Goal: Task Accomplishment & Management: Manage account settings

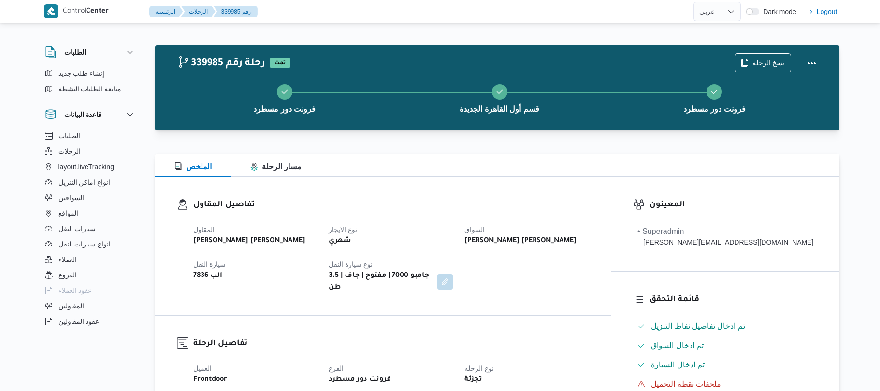
select select "ar"
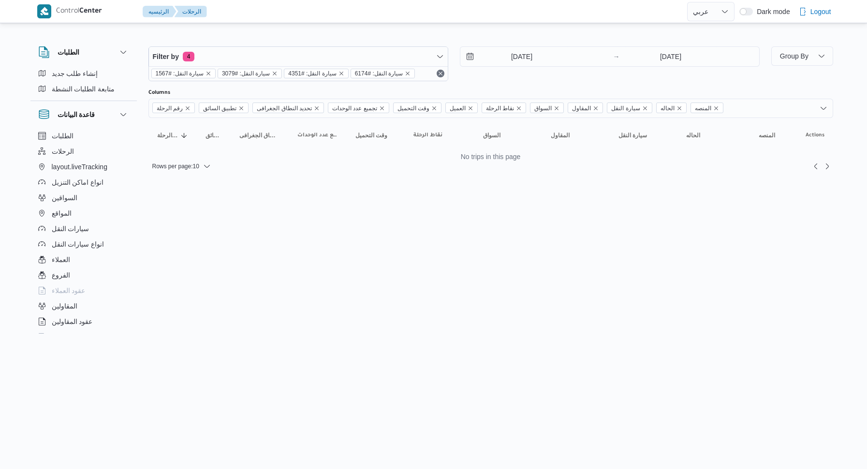
select select "ar"
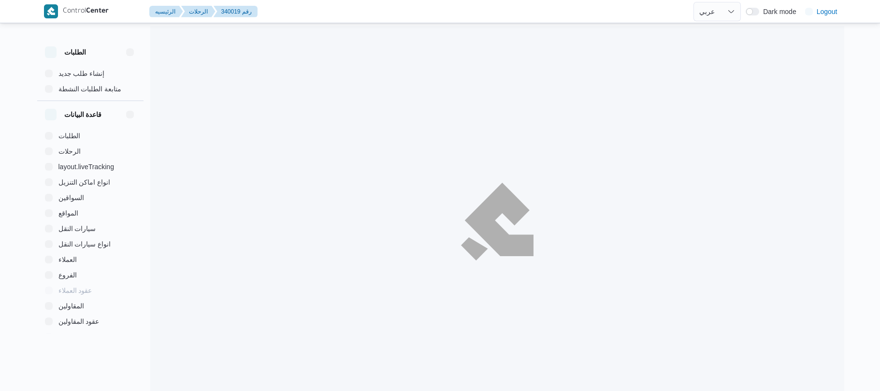
select select "ar"
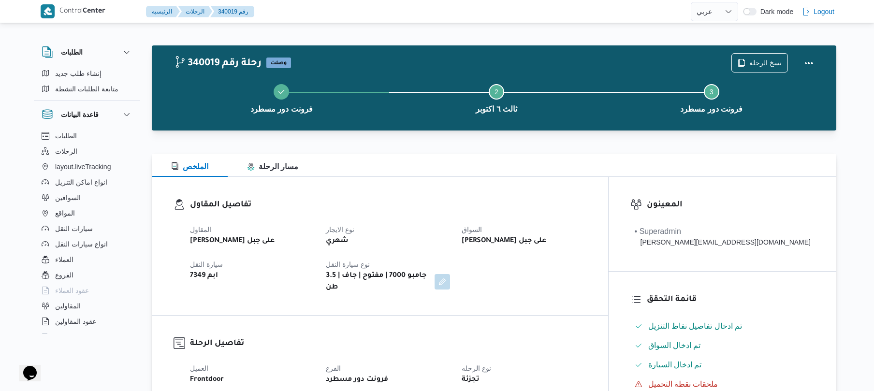
click at [519, 160] on div "الملخص مسار الرحلة" at bounding box center [494, 165] width 684 height 23
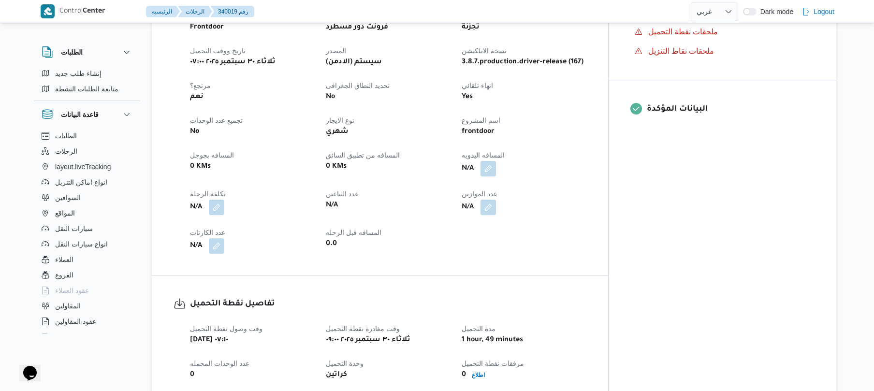
scroll to position [361, 0]
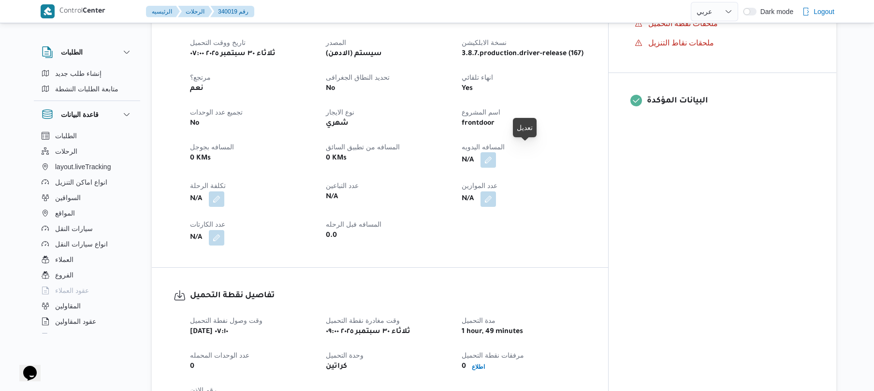
click at [496, 152] on button "button" at bounding box center [487, 159] width 15 height 15
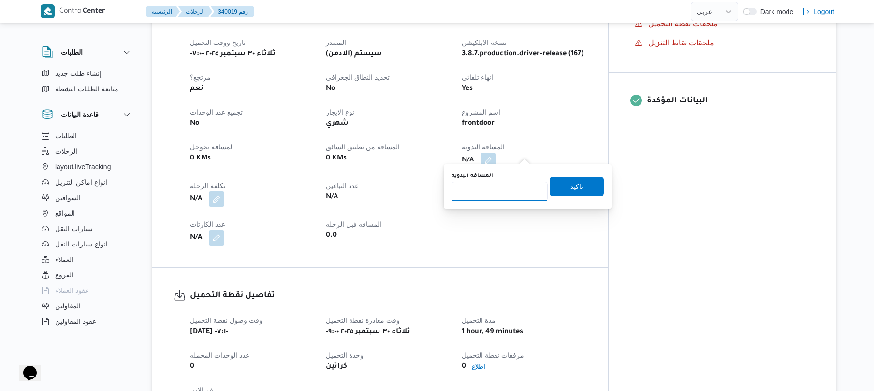
click at [495, 194] on input "المسافه اليدويه" at bounding box center [499, 191] width 96 height 19
type input "130"
click at [562, 189] on span "تاكيد" at bounding box center [577, 185] width 54 height 19
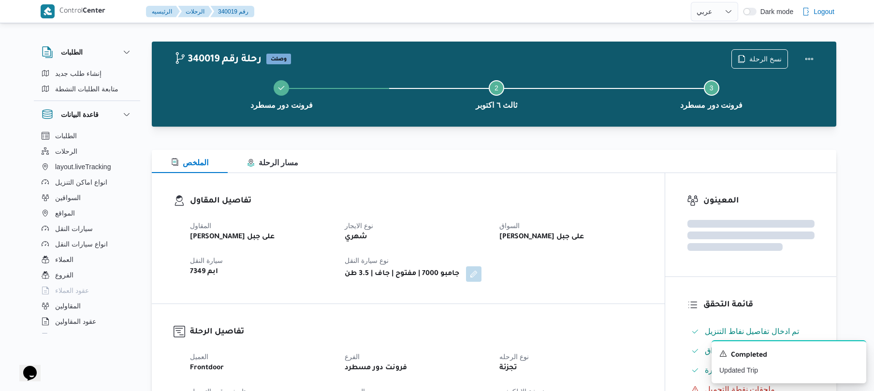
scroll to position [0, 0]
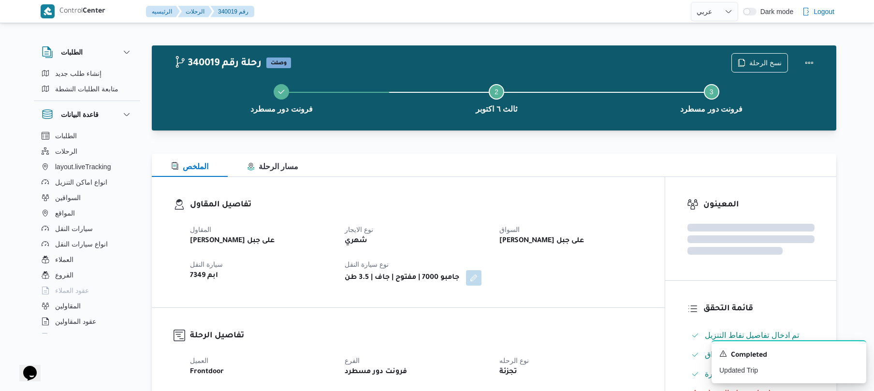
click at [526, 218] on div "المقاول طارق عبدالنبى على جبل نوع الايجار شهري السواق طارق عبدالنبى على جبل سيا…" at bounding box center [416, 254] width 464 height 73
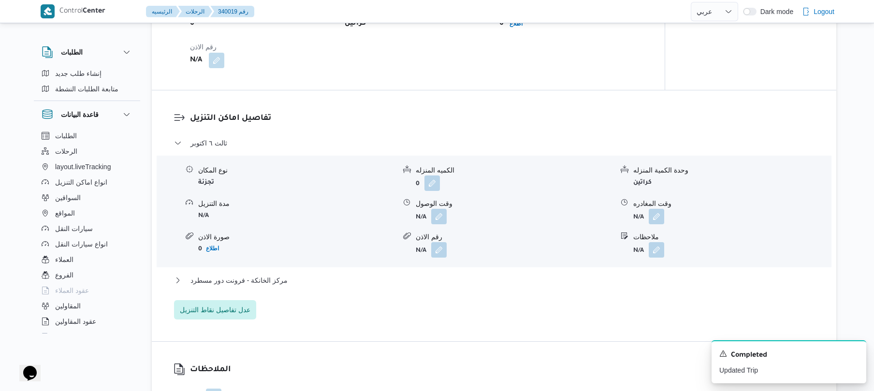
scroll to position [722, 0]
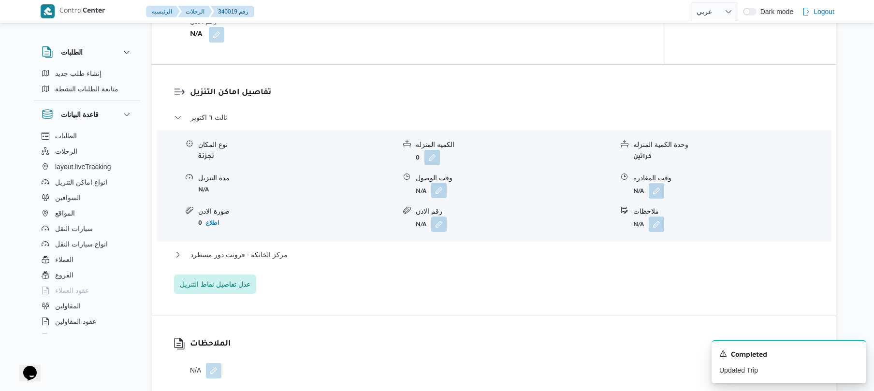
click at [433, 186] on button "button" at bounding box center [438, 190] width 15 height 15
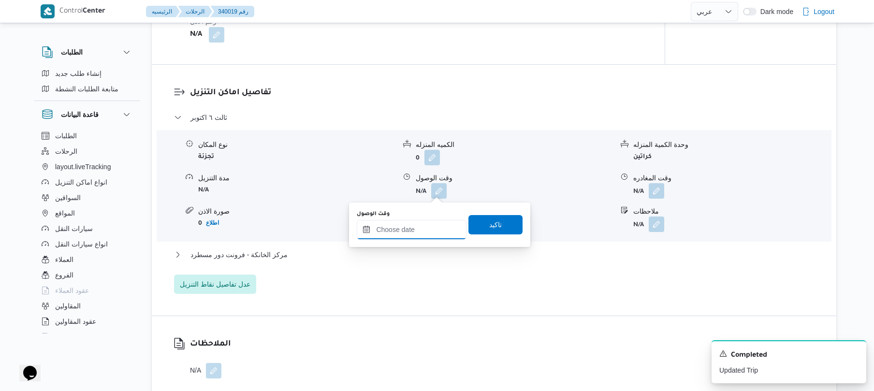
click at [416, 232] on input "وقت الوصول" at bounding box center [412, 229] width 110 height 19
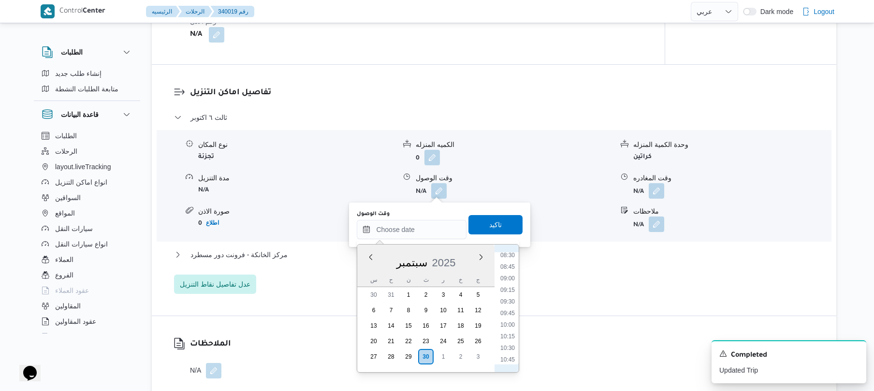
scroll to position [395, 0]
click at [511, 331] on li "10:00" at bounding box center [507, 326] width 22 height 10
type input "٣٠/٠٩/٢٠٢٥ ١٠:٠٠"
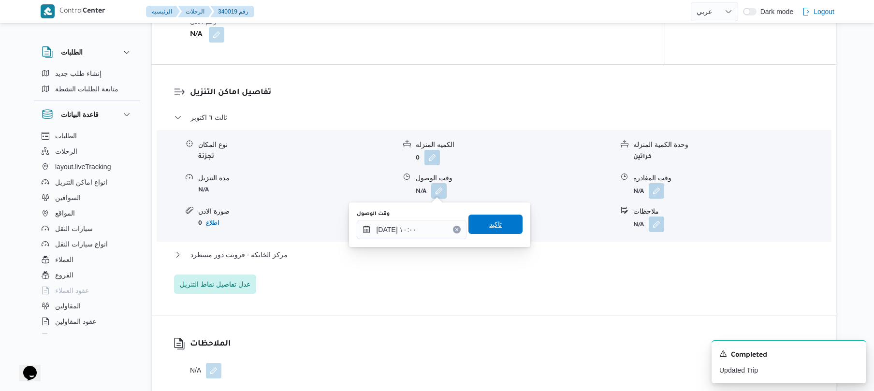
click at [497, 234] on div "تاكيد" at bounding box center [495, 224] width 54 height 19
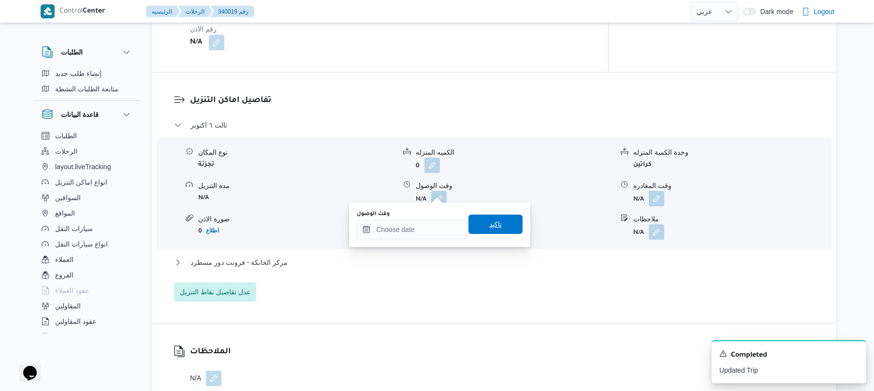
click at [480, 231] on span "تاكيد" at bounding box center [495, 224] width 54 height 19
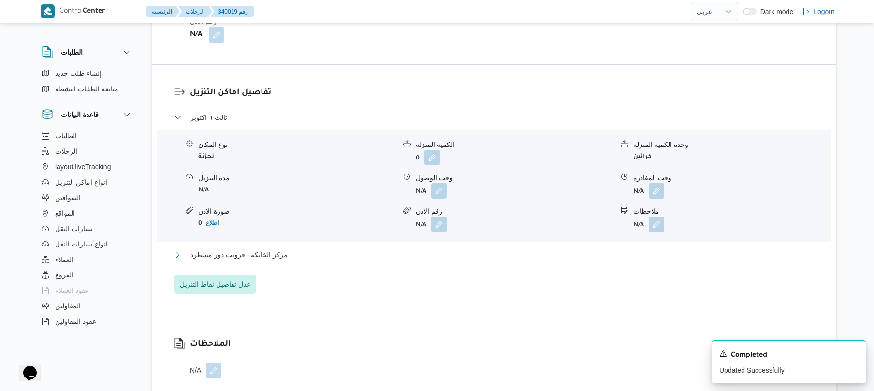
click at [441, 252] on button "مركز الخانكة - فرونت دور مسطرد" at bounding box center [494, 255] width 640 height 12
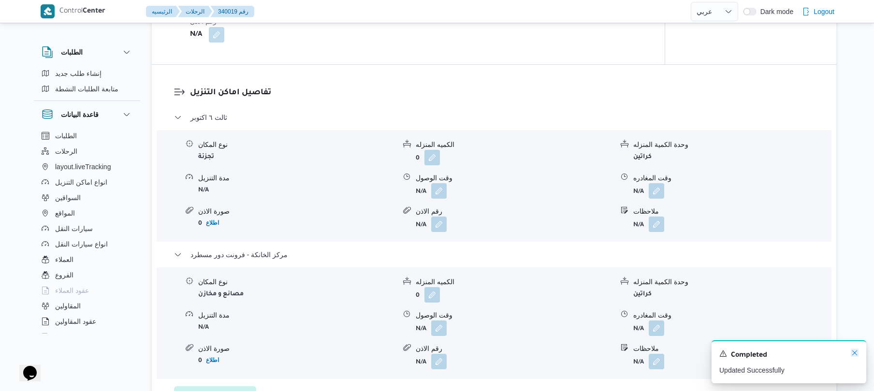
click at [856, 353] on icon "Dismiss toast" at bounding box center [855, 353] width 8 height 8
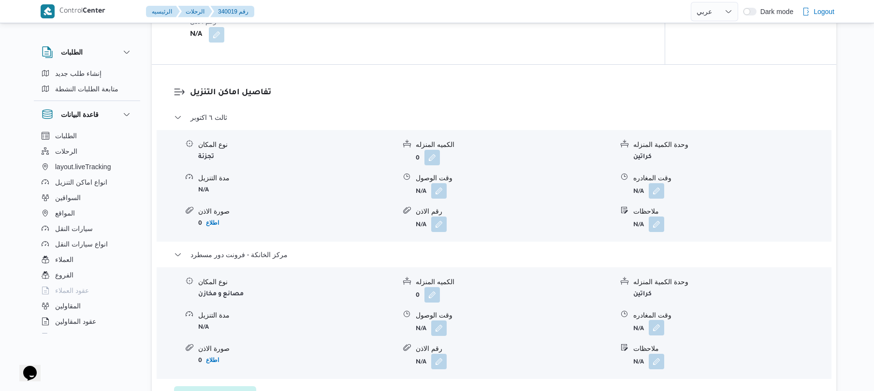
click at [661, 327] on button "button" at bounding box center [656, 327] width 15 height 15
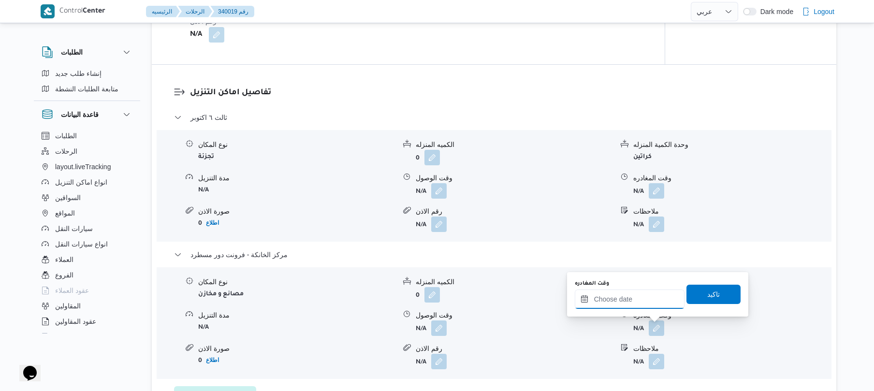
click at [633, 300] on input "وقت المغادره" at bounding box center [630, 299] width 110 height 19
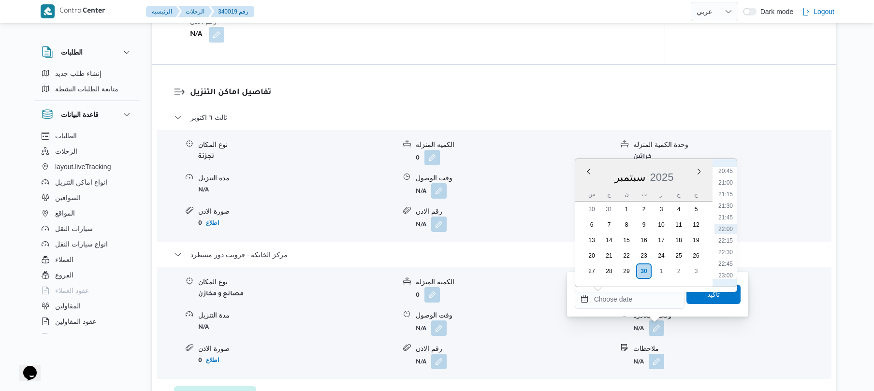
scroll to position [868, 0]
click at [725, 253] on li "20:30" at bounding box center [725, 255] width 22 height 10
type input "٣٠/٠٩/٢٠٢٥ ٢٠:٣٠"
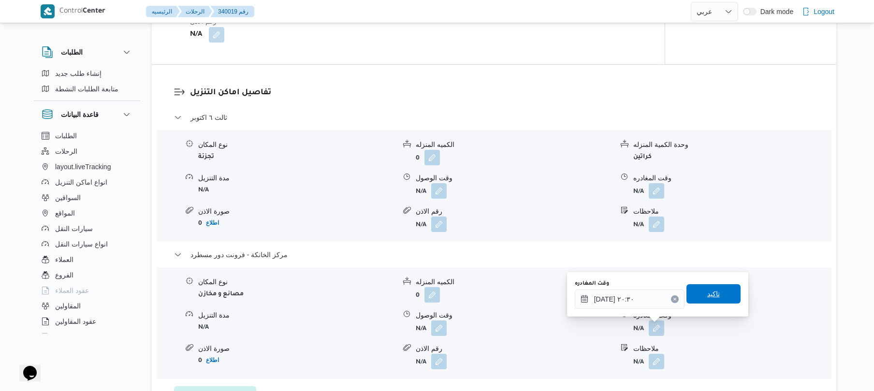
click at [707, 292] on span "تاكيد" at bounding box center [713, 294] width 13 height 12
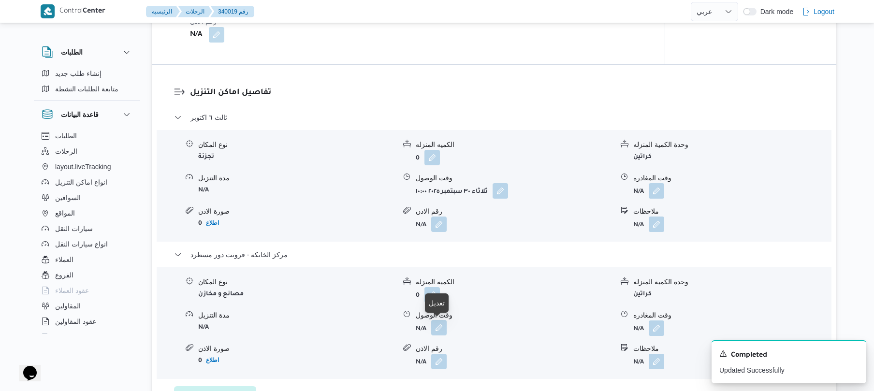
click at [434, 329] on button "button" at bounding box center [438, 327] width 15 height 15
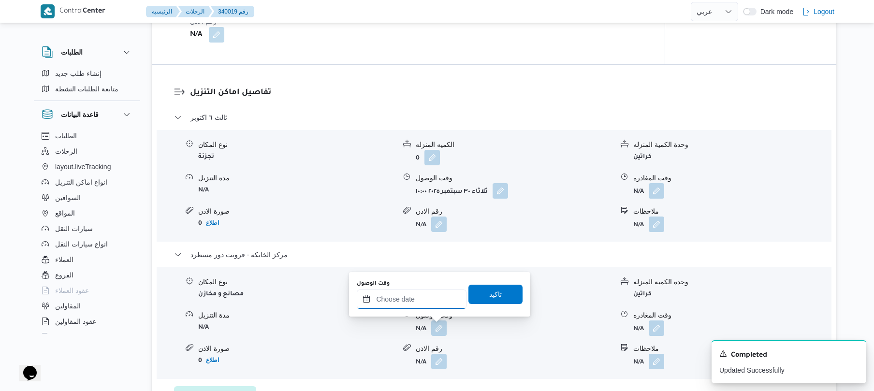
click at [444, 300] on input "وقت الوصول" at bounding box center [412, 299] width 110 height 19
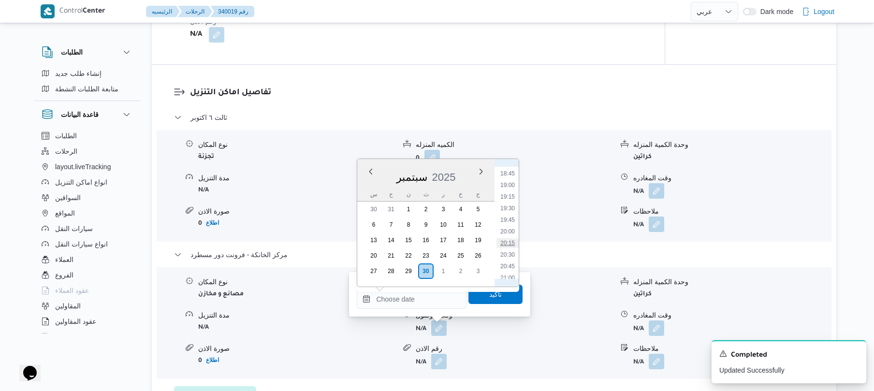
click at [510, 241] on li "20:15" at bounding box center [507, 243] width 22 height 10
type input "٣٠/٠٩/٢٠٢٥ ٢٠:١٥"
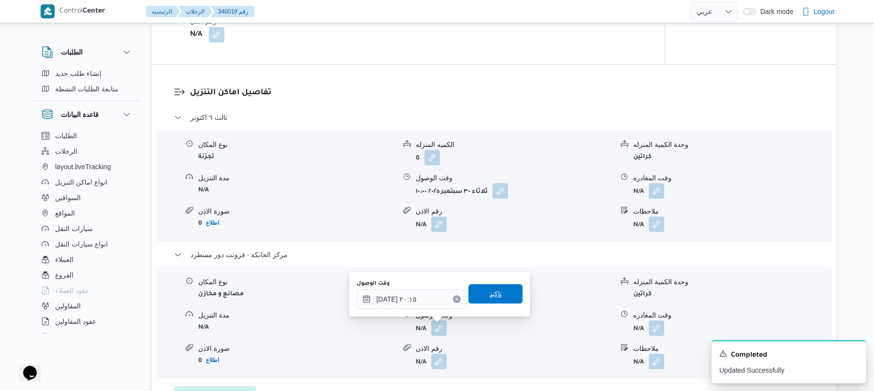
click at [490, 294] on span "تاكيد" at bounding box center [495, 294] width 13 height 12
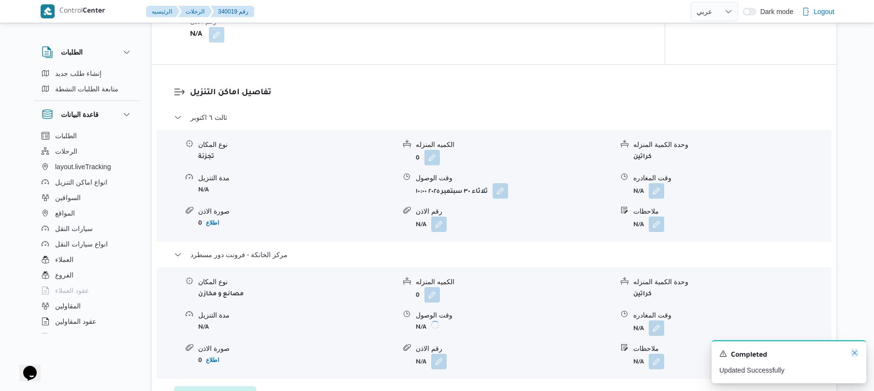
click at [853, 354] on icon "Dismiss toast" at bounding box center [855, 353] width 8 height 8
click at [648, 184] on span at bounding box center [654, 190] width 20 height 15
click at [654, 192] on button "button" at bounding box center [656, 190] width 15 height 15
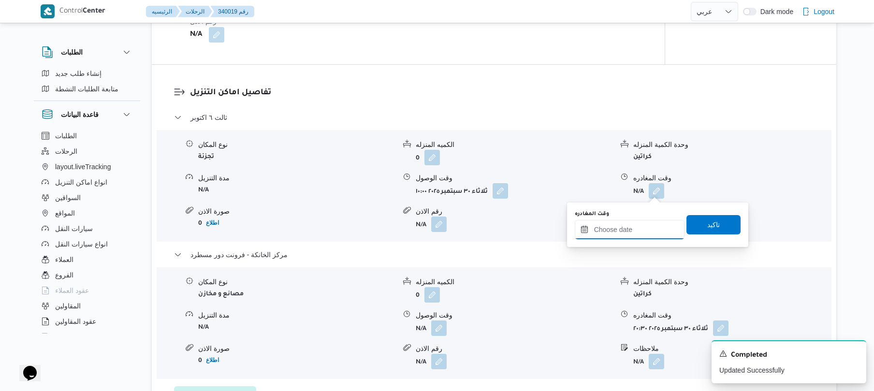
click at [619, 231] on input "وقت المغادره" at bounding box center [630, 229] width 110 height 19
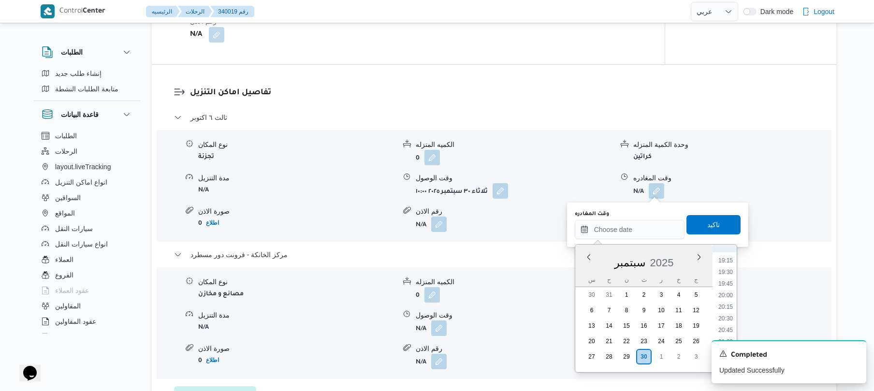
scroll to position [869, 0]
click at [729, 279] on li "19:15" at bounding box center [725, 282] width 22 height 10
type input "٣٠/٠٩/٢٠٢٥ ١٩:١٥"
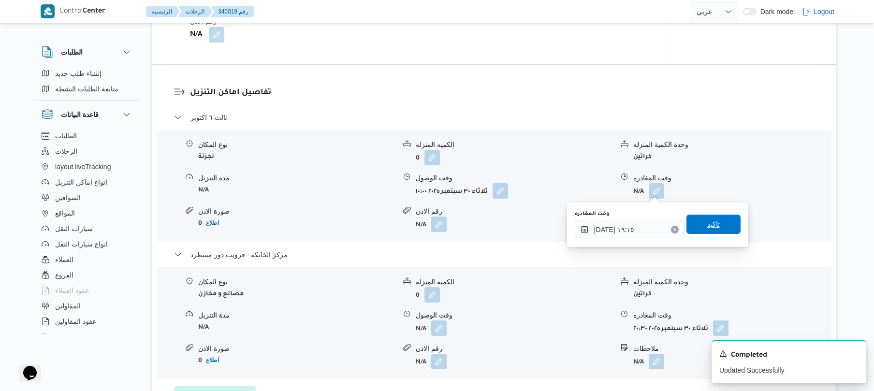
click at [720, 224] on span "تاكيد" at bounding box center [713, 224] width 54 height 19
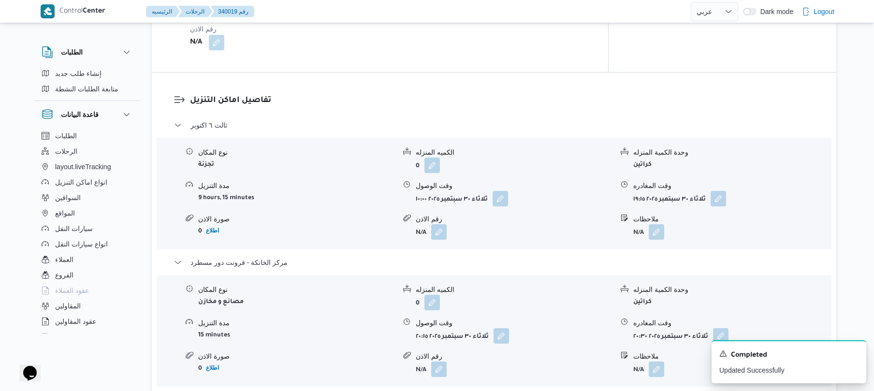
click at [712, 94] on h3 "تفاصيل اماكن التنزيل" at bounding box center [502, 100] width 624 height 13
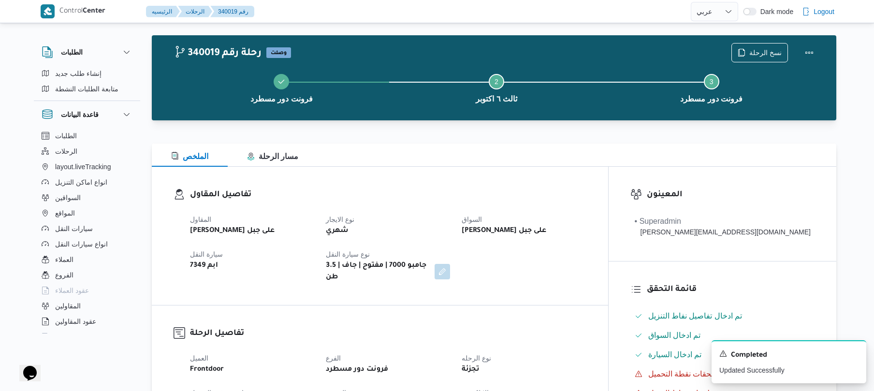
scroll to position [0, 0]
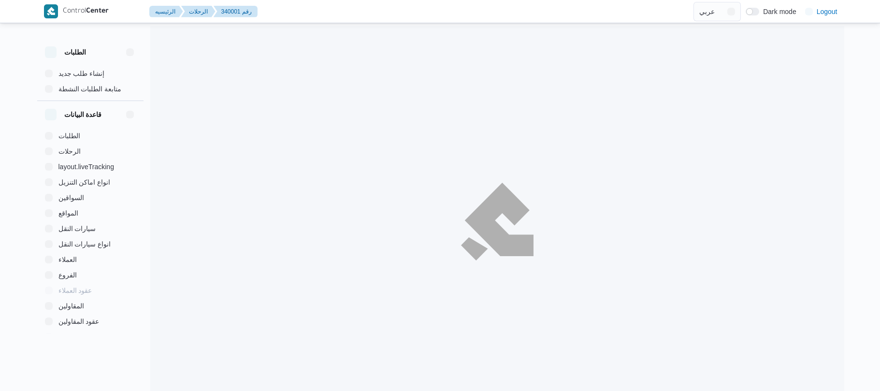
select select "ar"
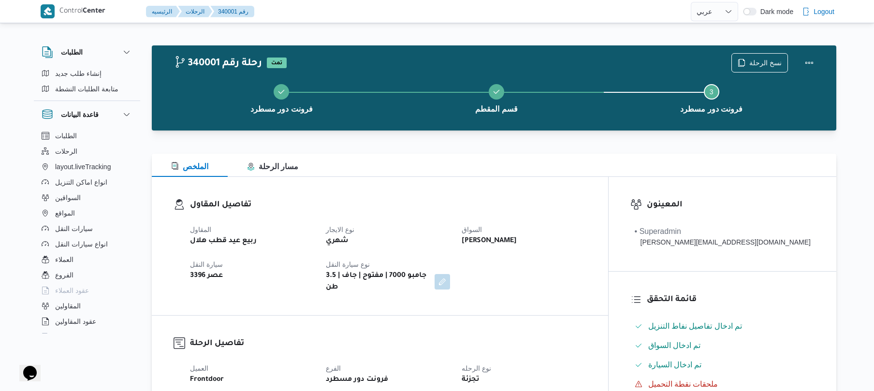
click at [502, 205] on h3 "تفاصيل المقاول" at bounding box center [388, 205] width 396 height 13
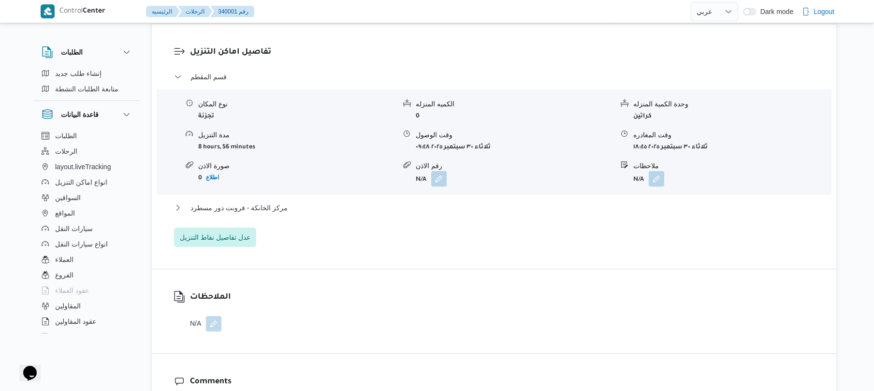
scroll to position [773, 0]
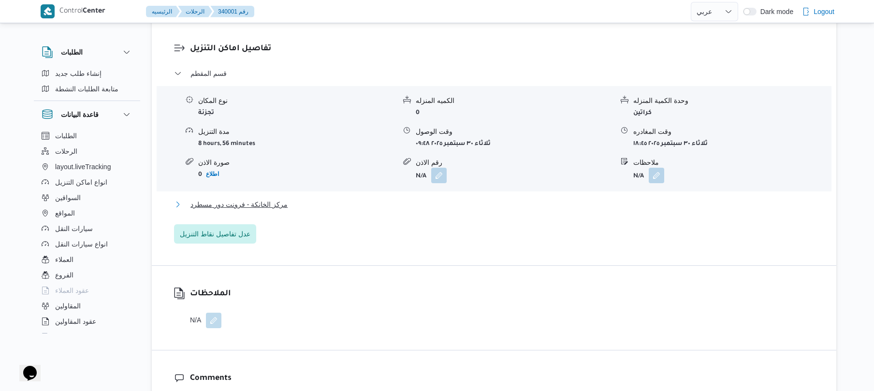
click at [507, 199] on button "مركز الخانكة - فرونت دور مسطرد" at bounding box center [494, 205] width 640 height 12
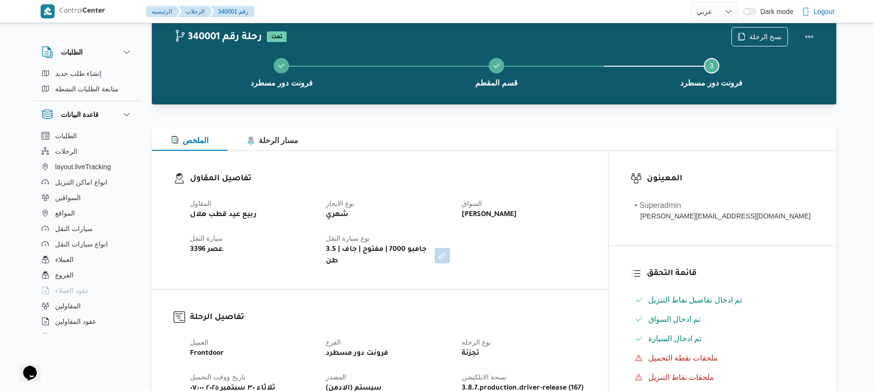
scroll to position [0, 0]
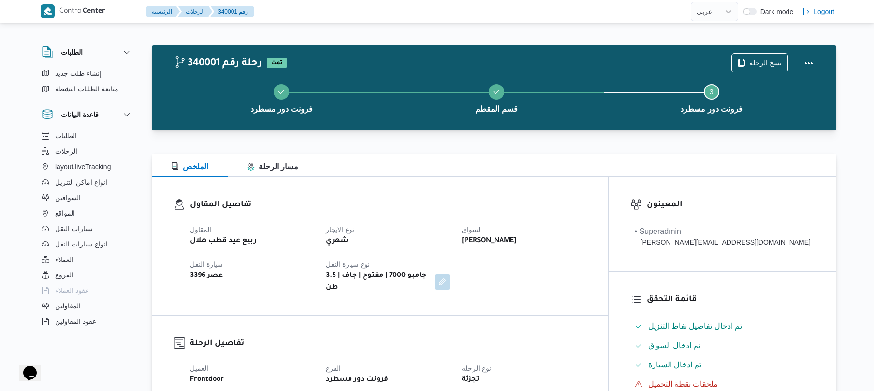
click at [595, 182] on div "تفاصيل المقاول المقاول ربيع عيد قطب هلال نوع الايجار شهري السواق ابراهيم عاطف ا…" at bounding box center [380, 246] width 456 height 138
click at [807, 58] on button "Actions" at bounding box center [808, 62] width 19 height 19
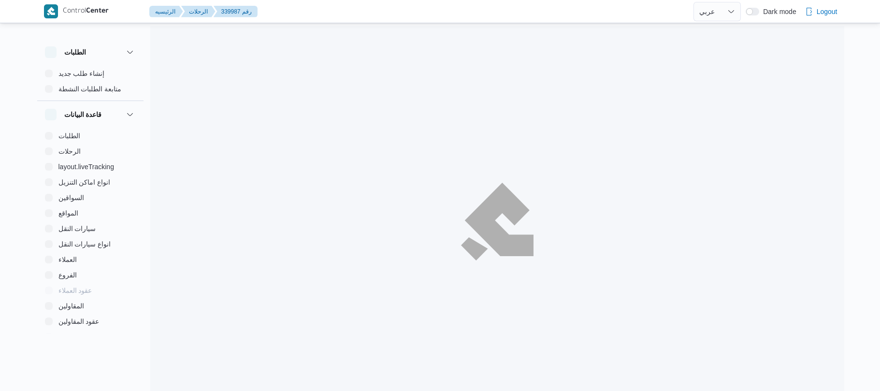
select select "ar"
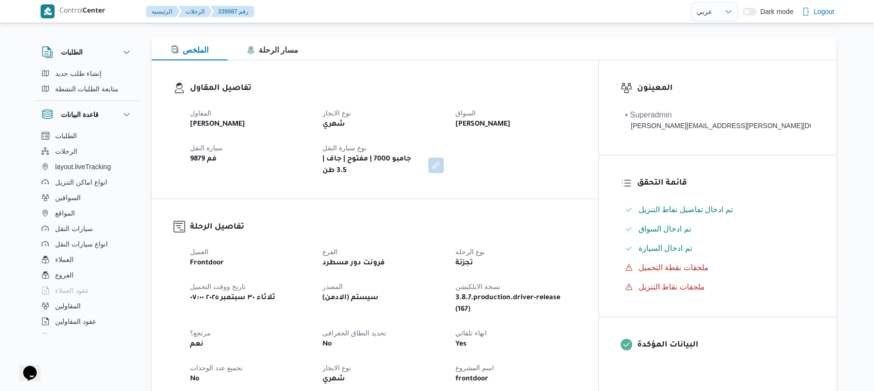
scroll to position [77, 0]
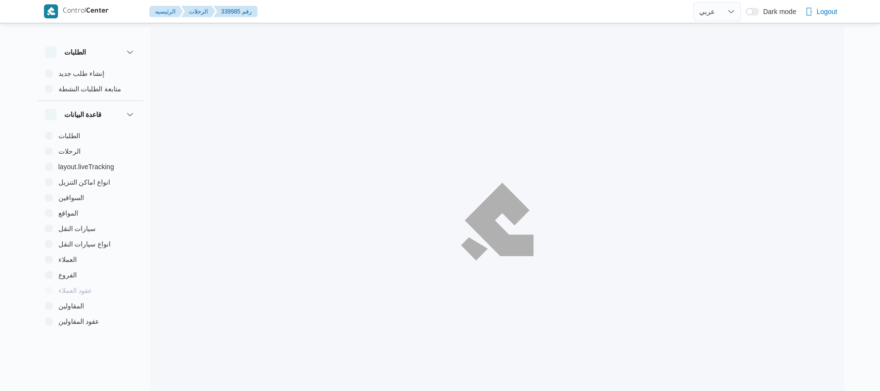
select select "ar"
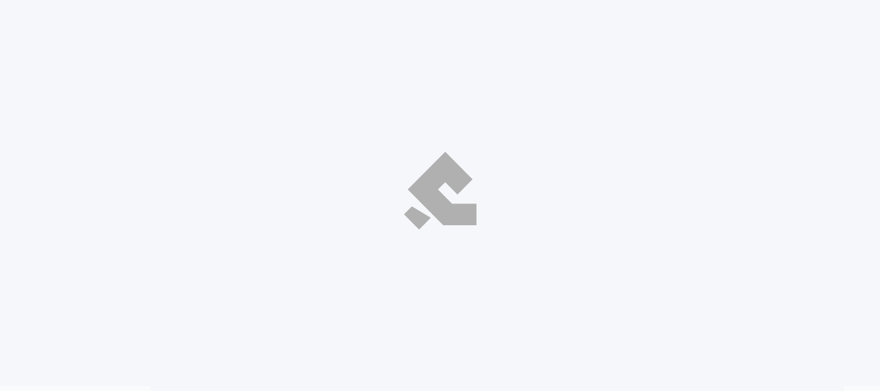
select select "ar"
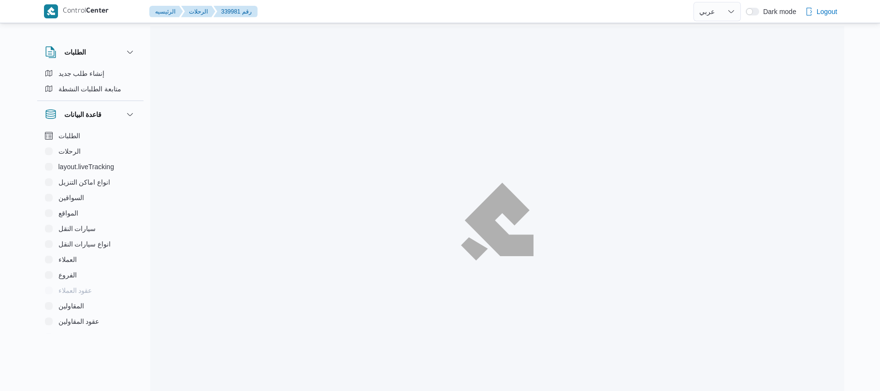
select select "ar"
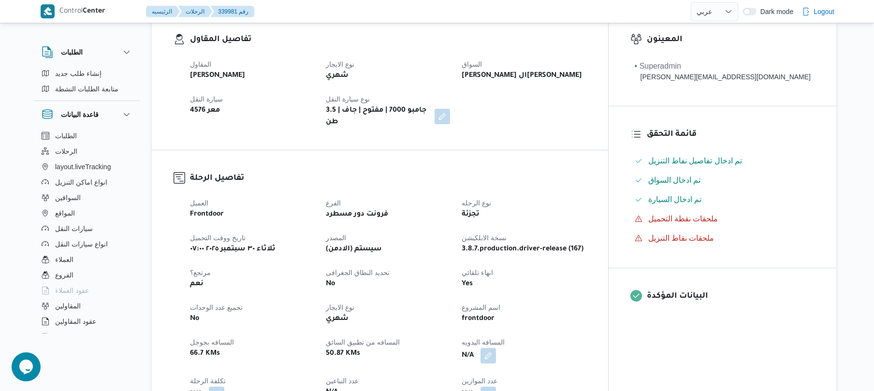
scroll to position [335, 0]
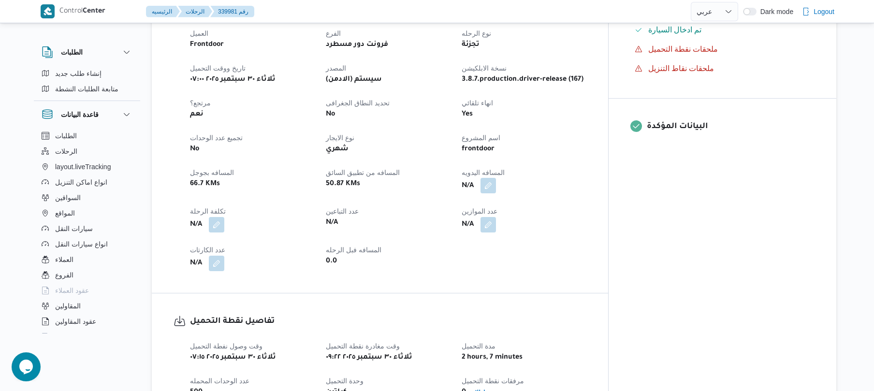
click at [496, 178] on button "button" at bounding box center [487, 185] width 15 height 15
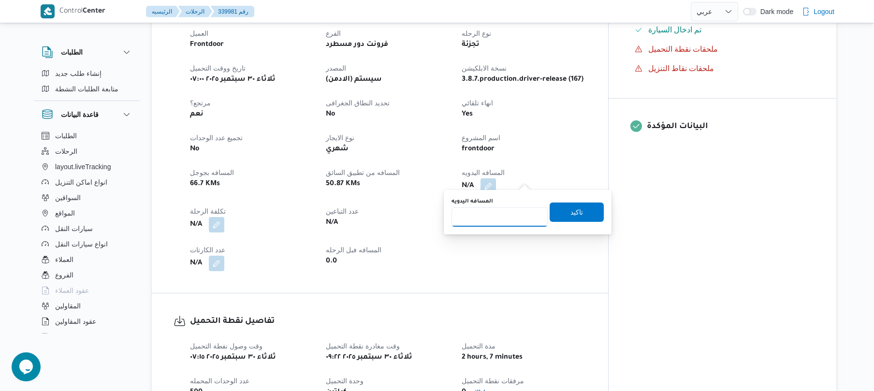
click at [495, 210] on input "المسافه اليدويه" at bounding box center [499, 216] width 96 height 19
type input "120"
click at [576, 215] on span "تاكيد" at bounding box center [576, 212] width 13 height 12
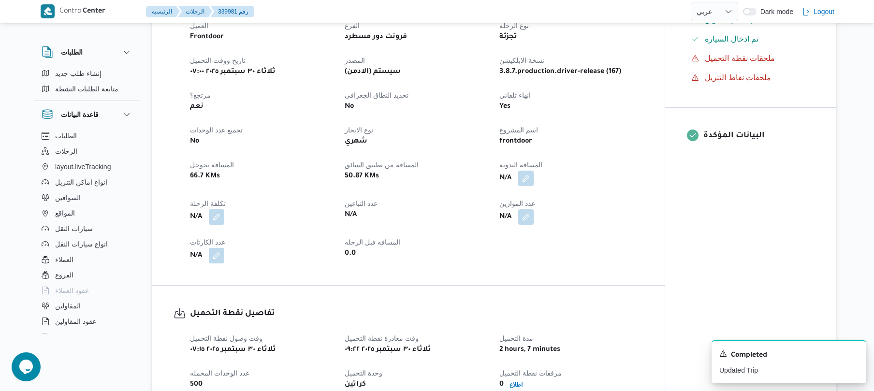
click at [592, 170] on div "N/A" at bounding box center [570, 178] width 145 height 17
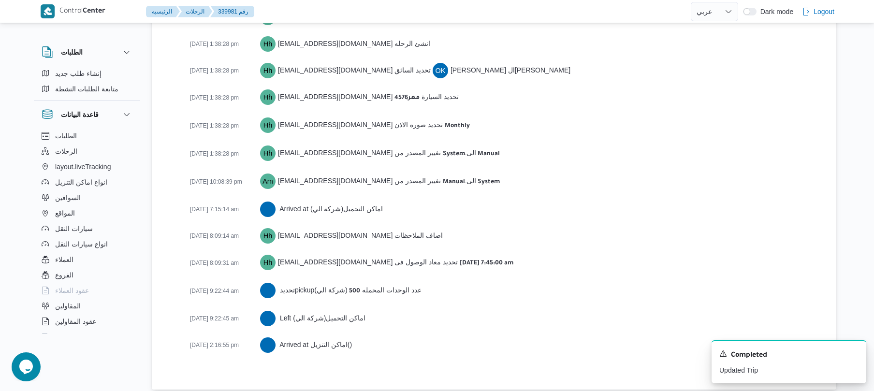
scroll to position [1412, 0]
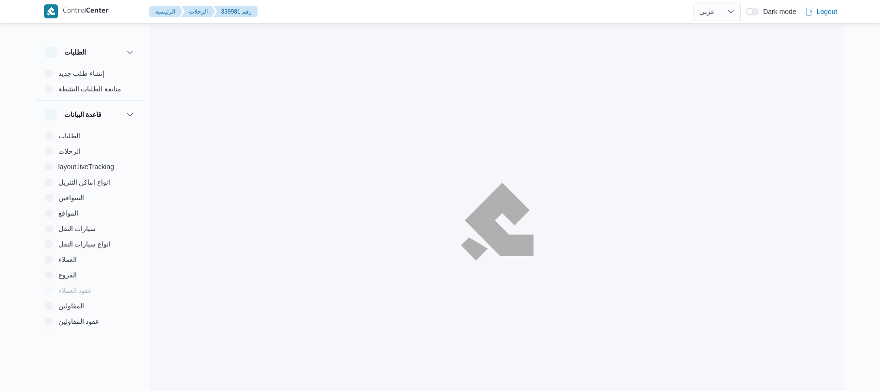
select select "ar"
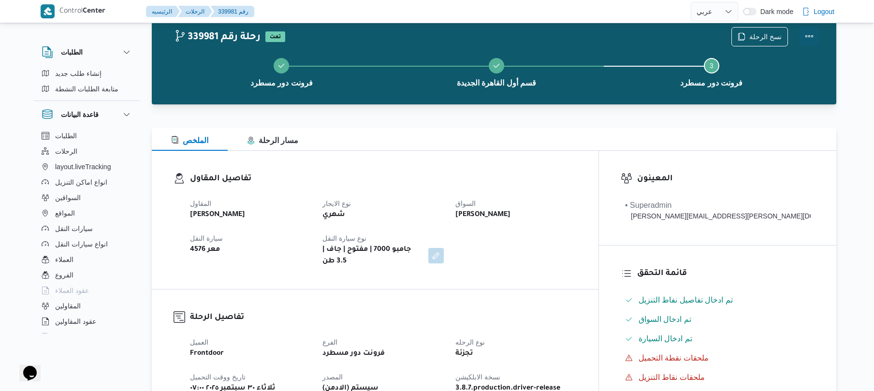
click at [806, 37] on button "Actions" at bounding box center [808, 36] width 19 height 19
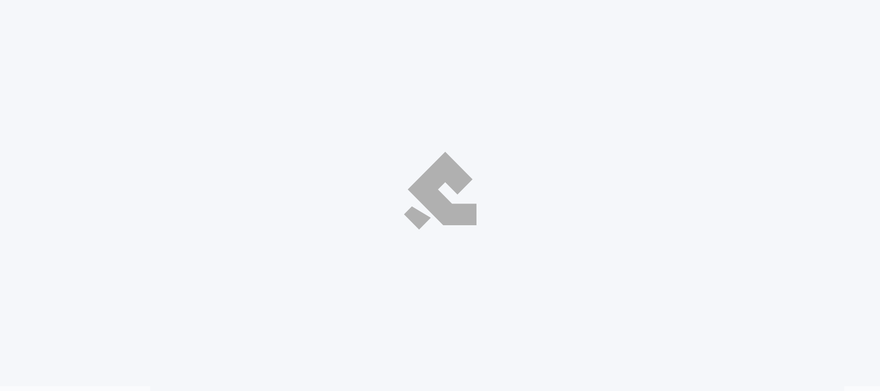
select select "ar"
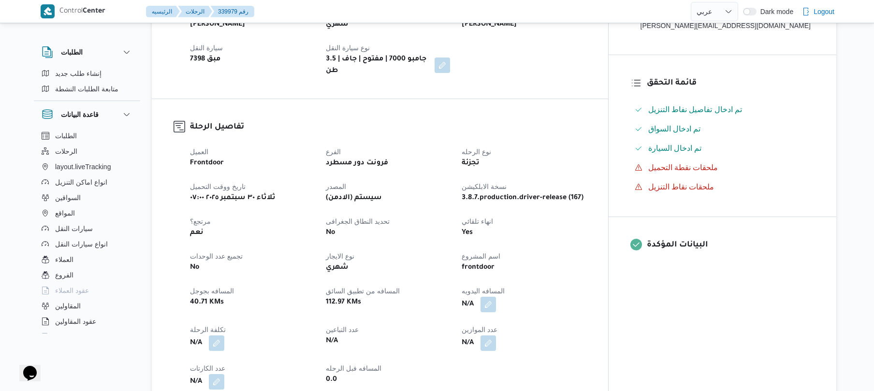
scroll to position [335, 0]
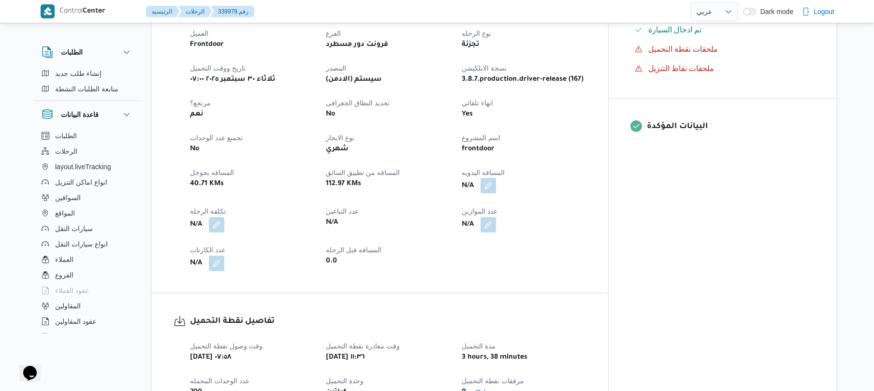
click at [496, 178] on button "button" at bounding box center [487, 185] width 15 height 15
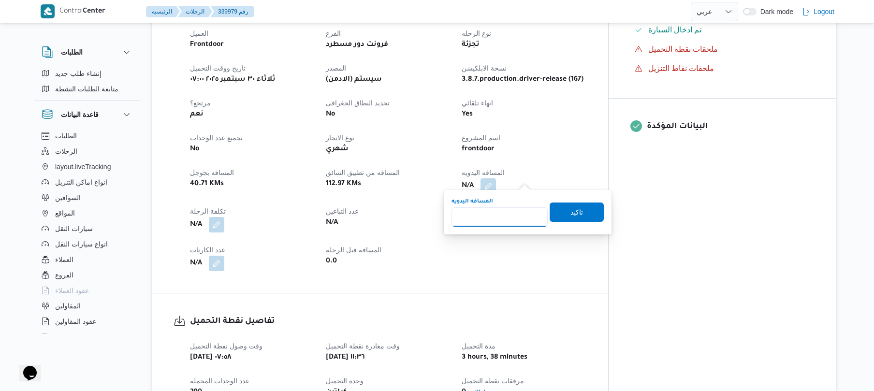
click at [501, 218] on input "المسافه اليدويه" at bounding box center [499, 216] width 96 height 19
type input "90"
click at [559, 213] on span "تاكيد" at bounding box center [577, 211] width 54 height 19
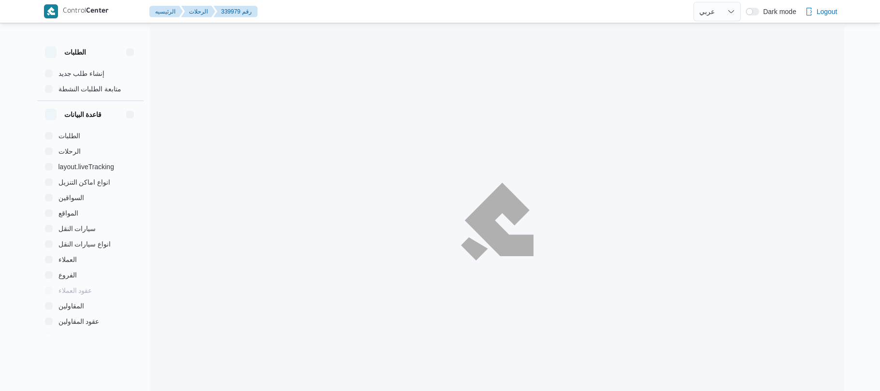
select select "ar"
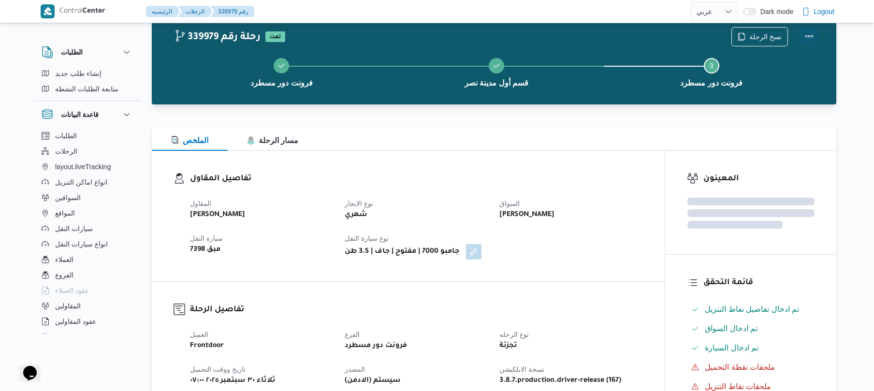
click at [803, 37] on button "Actions" at bounding box center [808, 36] width 19 height 19
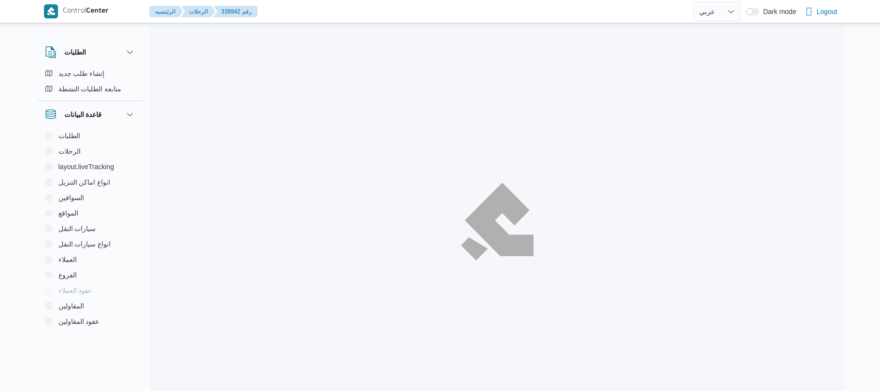
select select "ar"
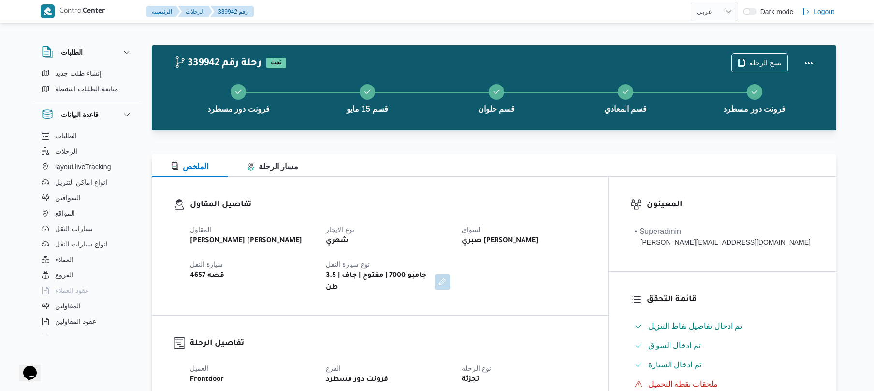
click at [441, 163] on div "الملخص مسار الرحلة" at bounding box center [494, 165] width 684 height 23
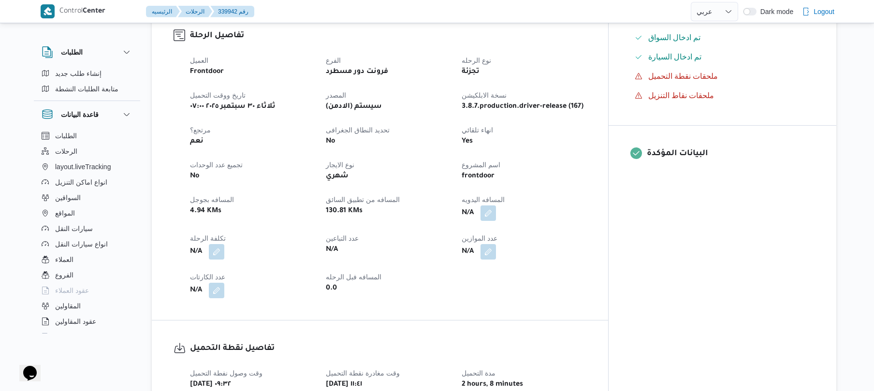
scroll to position [309, 0]
click at [496, 205] on button "button" at bounding box center [487, 210] width 15 height 15
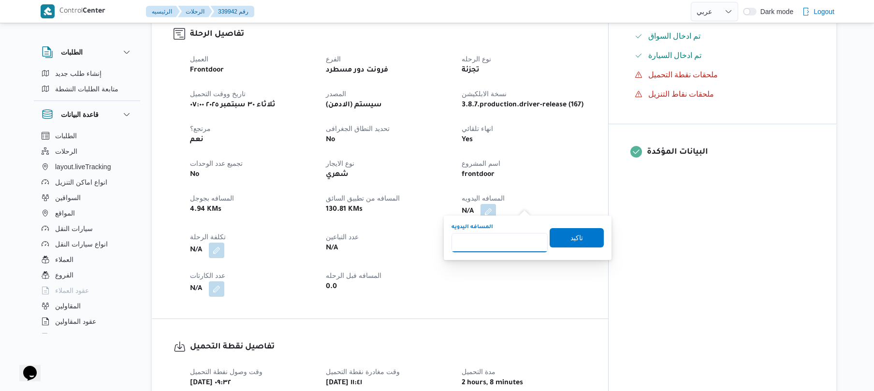
click at [482, 243] on input "المسافه اليدويه" at bounding box center [499, 242] width 96 height 19
type input "145"
click at [579, 240] on span "تاكيد" at bounding box center [577, 237] width 54 height 19
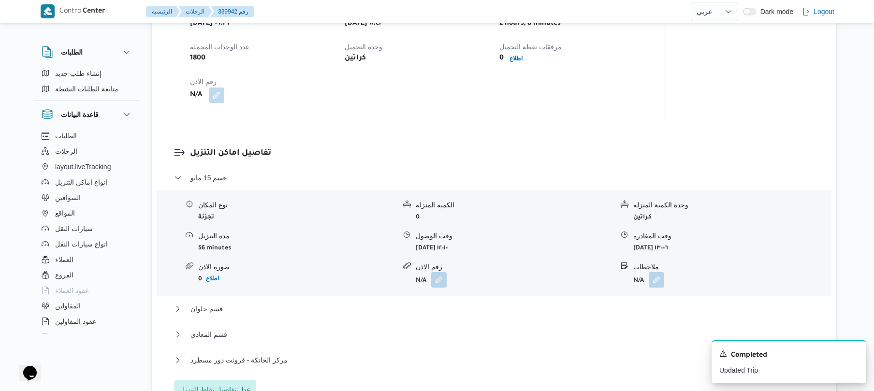
scroll to position [738, 0]
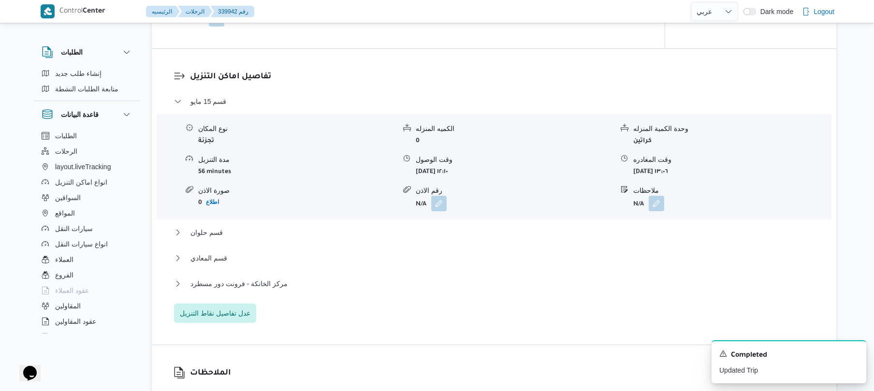
click at [511, 240] on div "قسم حلوان" at bounding box center [494, 236] width 640 height 18
click at [513, 236] on button "قسم حلوان" at bounding box center [494, 233] width 640 height 12
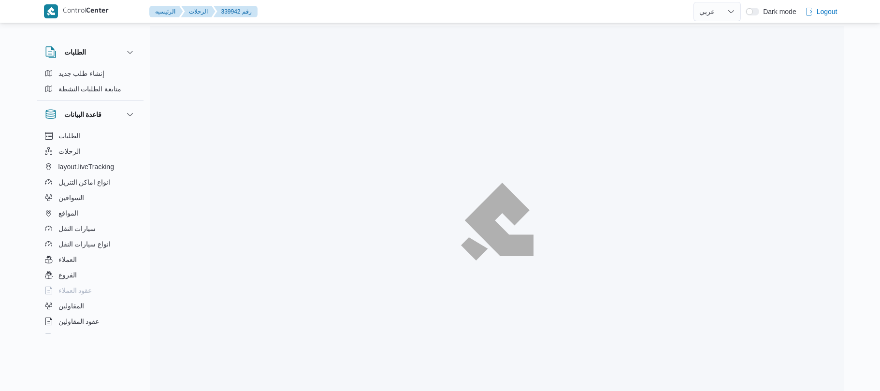
select select "ar"
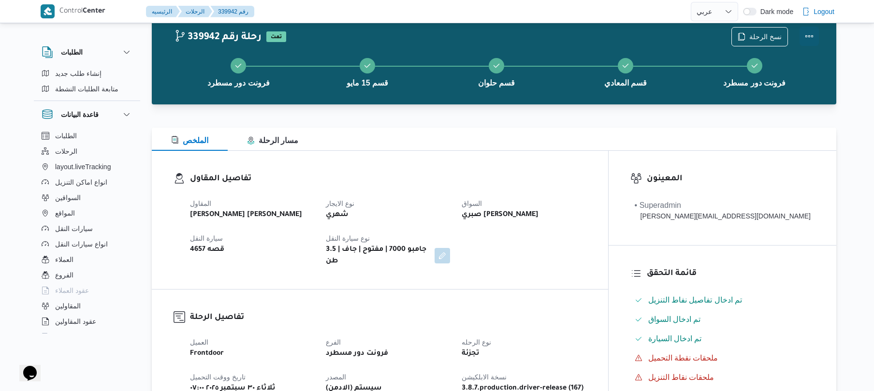
click at [809, 37] on button "Actions" at bounding box center [808, 36] width 19 height 19
click at [526, 161] on div "تفاصيل المقاول المقاول [PERSON_NAME] [PERSON_NAME] نوع الايجار شهري السواق صبري…" at bounding box center [380, 220] width 456 height 138
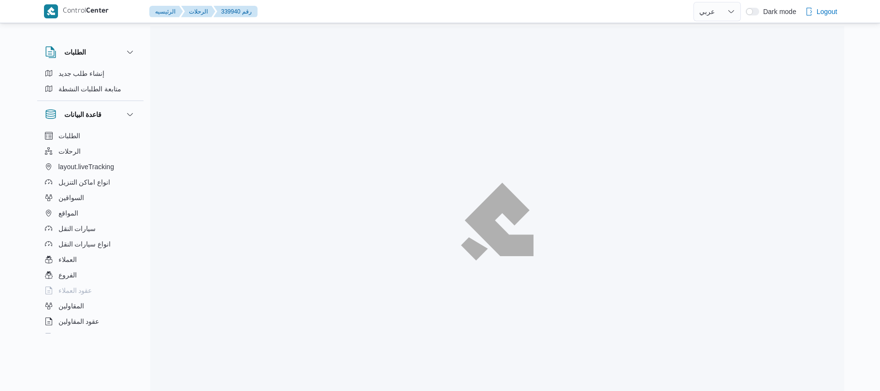
select select "ar"
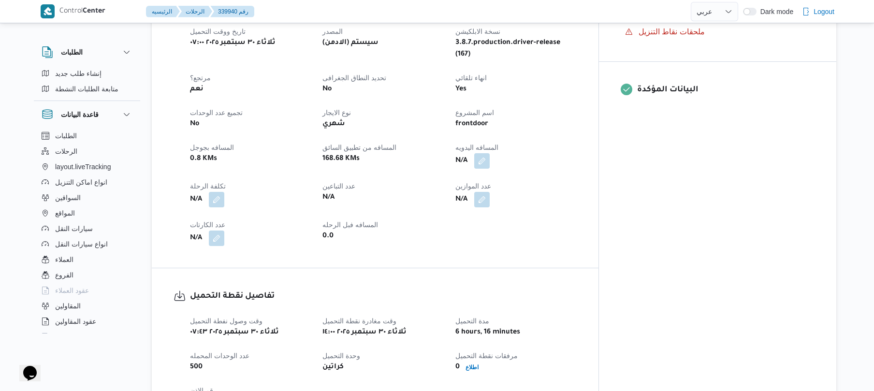
scroll to position [387, 0]
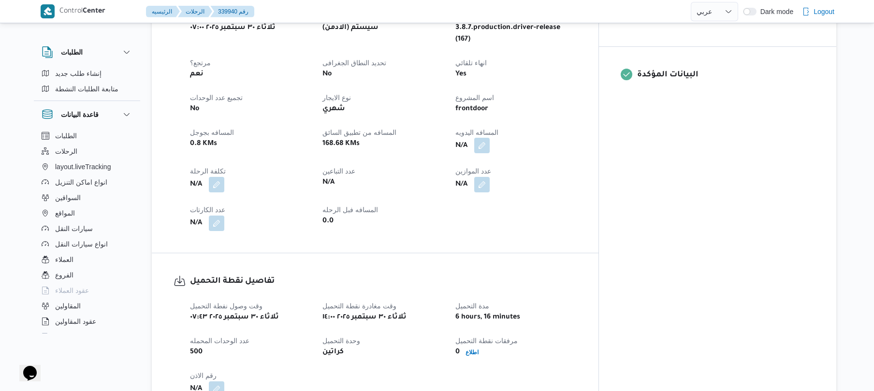
click at [490, 138] on button "button" at bounding box center [481, 145] width 15 height 15
click at [503, 163] on input "المسافه اليدويه" at bounding box center [499, 165] width 96 height 19
type input "125"
click at [571, 160] on span "تاكيد" at bounding box center [576, 160] width 13 height 12
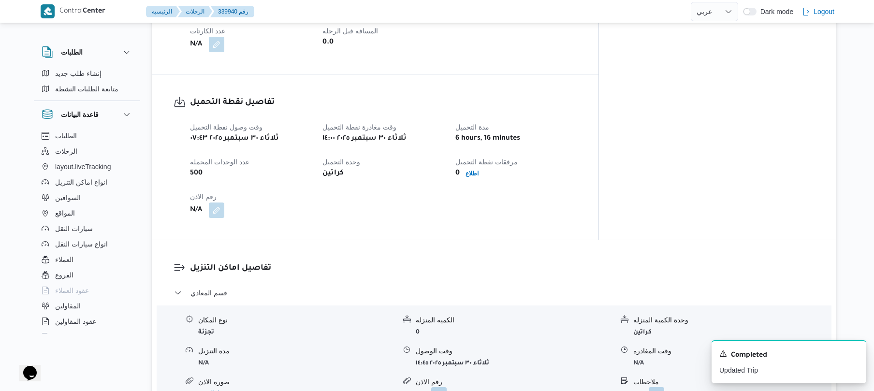
scroll to position [586, 0]
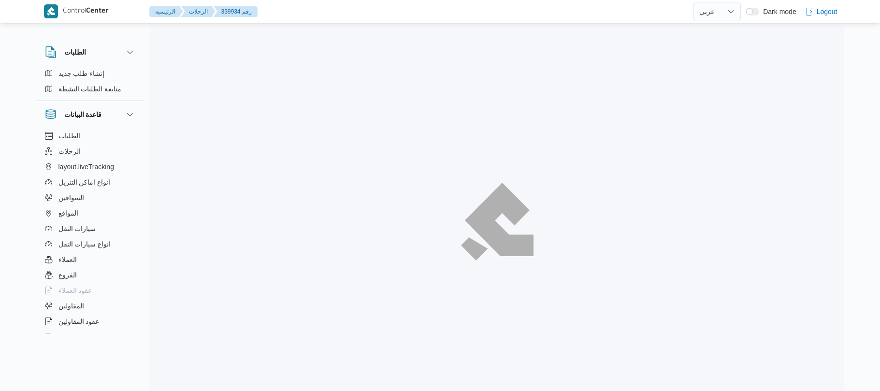
select select "ar"
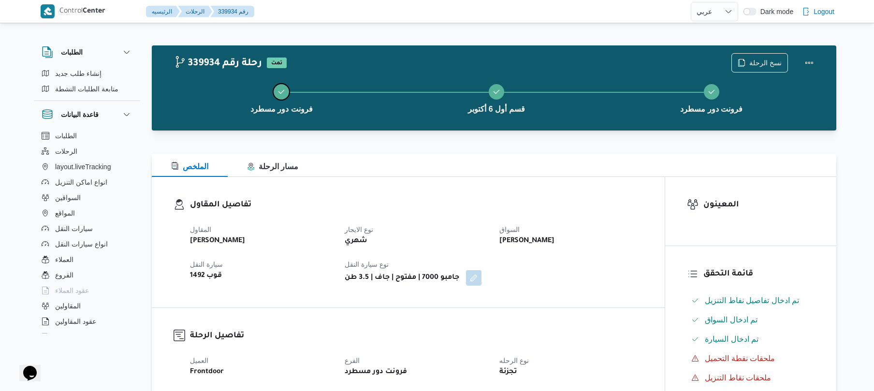
click at [385, 76] on button "فرونت دور مسطرد" at bounding box center [281, 98] width 215 height 50
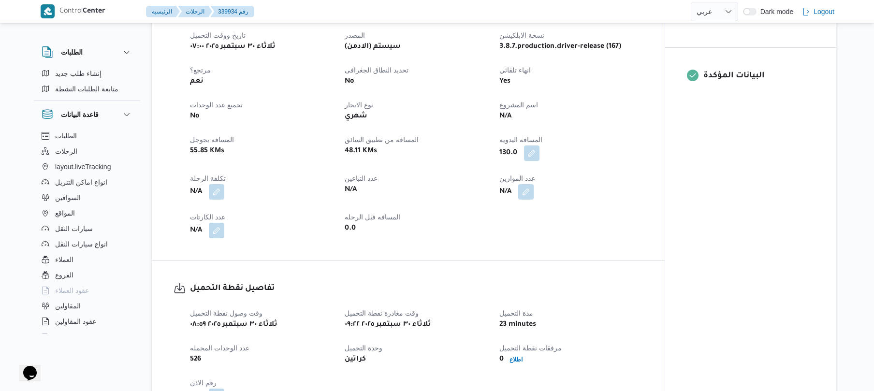
scroll to position [387, 0]
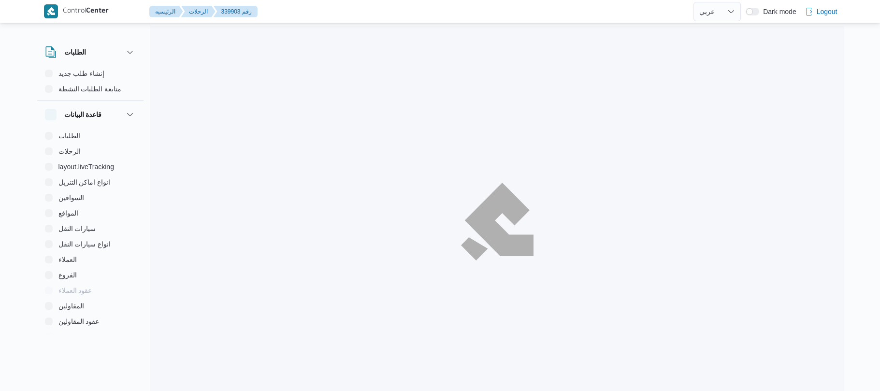
select select "ar"
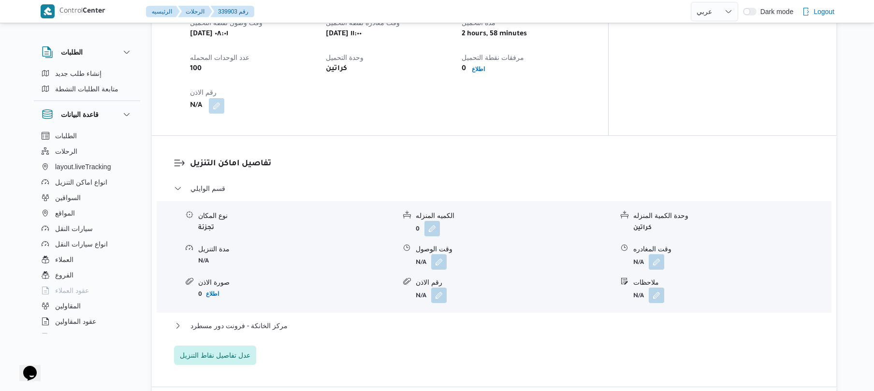
scroll to position [644, 0]
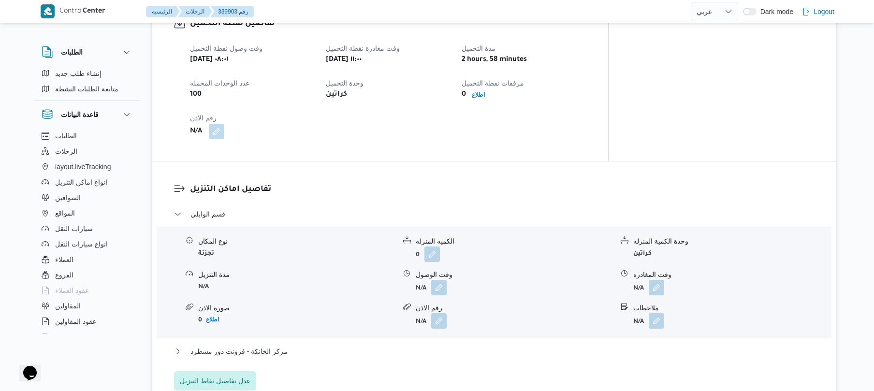
click at [568, 112] on div "وقت وصول نفطة التحميل ثلاثاء ٣٠ سبتمبر ٢٠٢٥ ٠٨:٠١ وقت مغادرة نقطة التحميل ثلاثا…" at bounding box center [388, 91] width 408 height 108
click at [568, 111] on div "وقت وصول نفطة التحميل ثلاثاء ٣٠ سبتمبر ٢٠٢٥ ٠٨:٠١ وقت مغادرة نقطة التحميل ثلاثا…" at bounding box center [388, 91] width 408 height 108
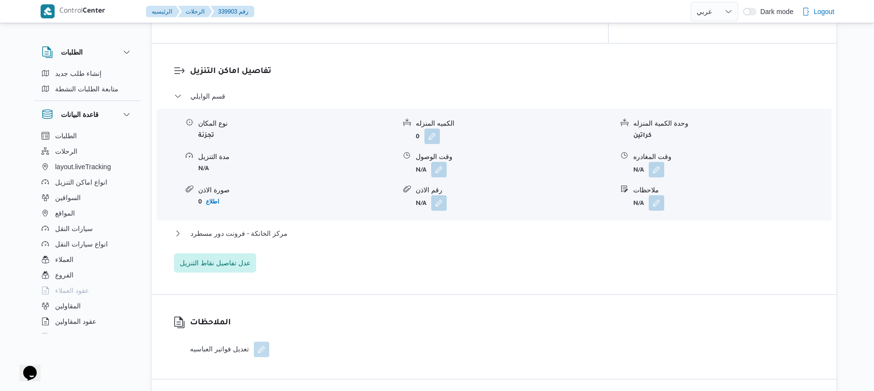
scroll to position [770, 0]
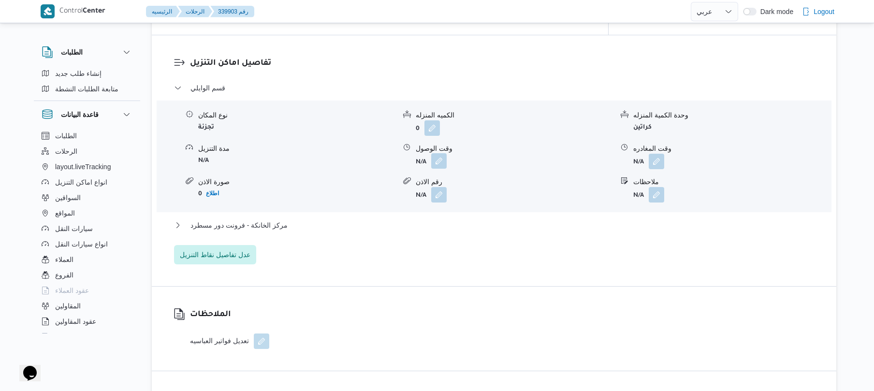
click at [440, 153] on button "button" at bounding box center [438, 160] width 15 height 15
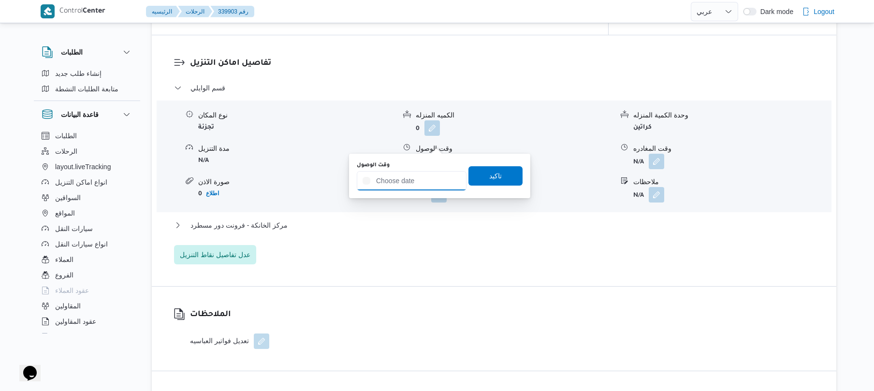
click at [410, 174] on input "وقت الوصول" at bounding box center [412, 180] width 110 height 19
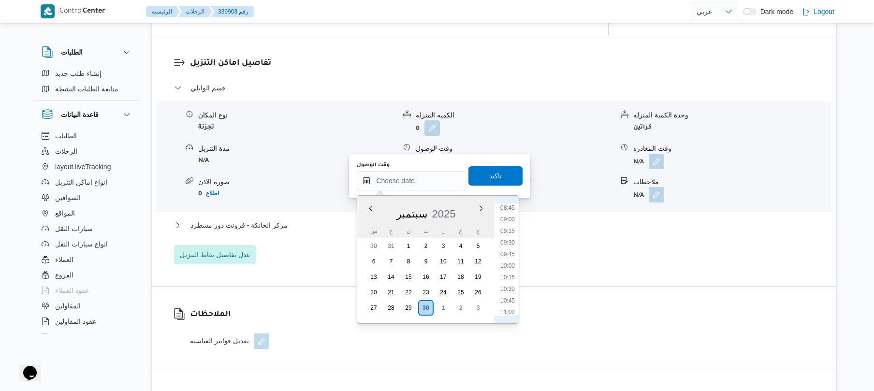
scroll to position [501, 0]
click at [513, 244] on li "11:30" at bounding box center [507, 241] width 22 height 10
type input "٣٠/٠٩/٢٠٢٥ ١١:٣٠"
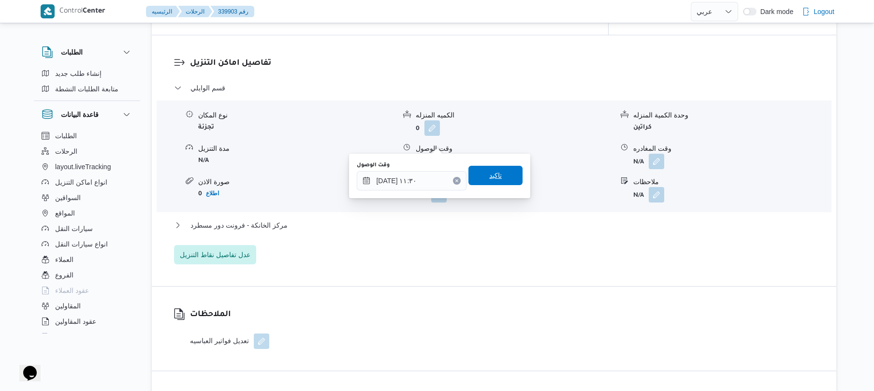
click at [505, 180] on span "تاكيد" at bounding box center [495, 175] width 54 height 19
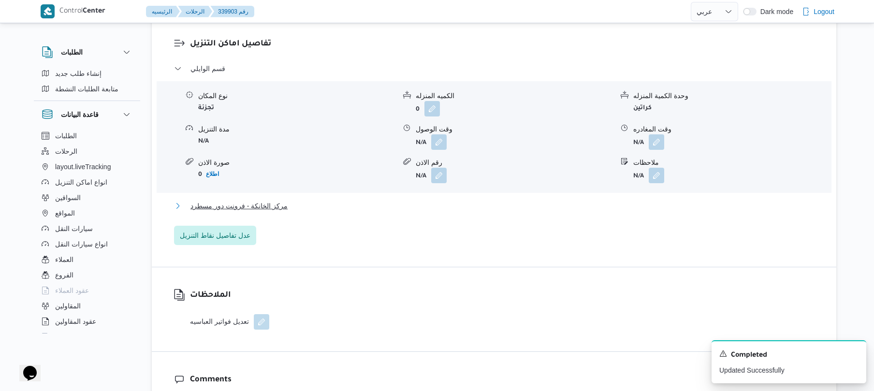
click at [465, 203] on button "مركز الخانكة - فرونت دور مسطرد" at bounding box center [494, 206] width 640 height 12
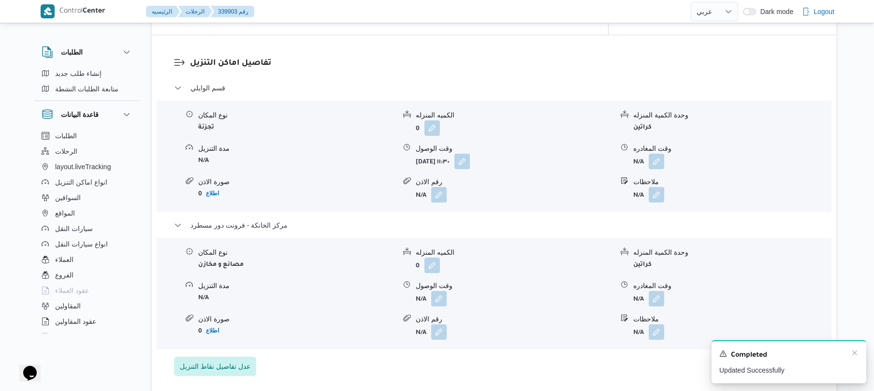
click at [849, 352] on div "Completed" at bounding box center [788, 355] width 139 height 13
click at [854, 354] on icon "Dismiss toast" at bounding box center [855, 353] width 8 height 8
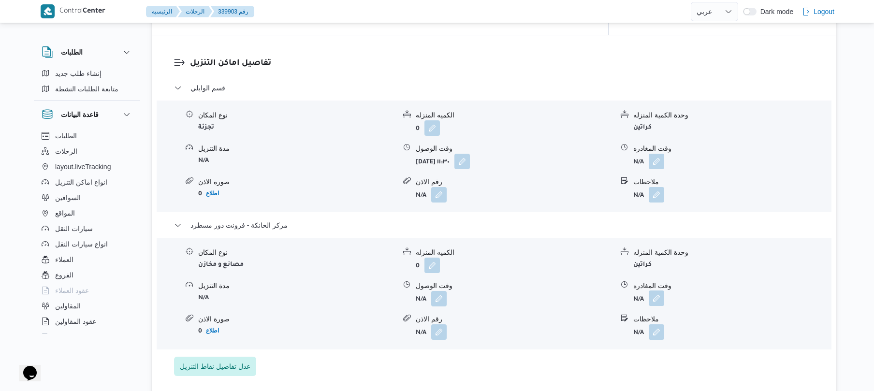
click at [647, 291] on span at bounding box center [654, 298] width 20 height 15
click at [654, 290] on button "button" at bounding box center [656, 297] width 15 height 15
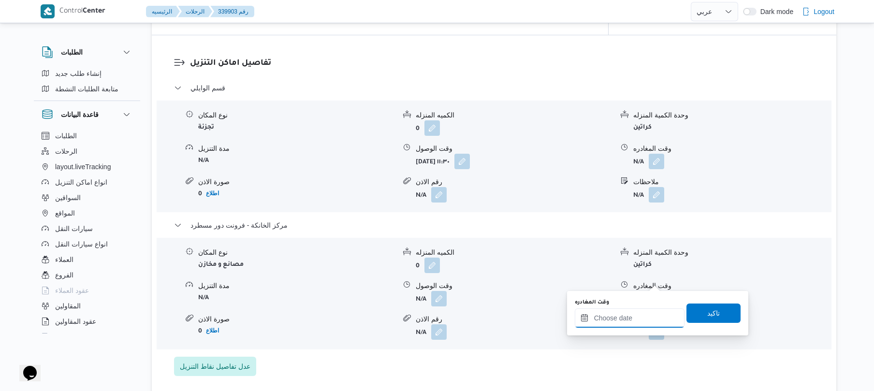
click at [634, 323] on input "وقت المغادره" at bounding box center [630, 317] width 110 height 19
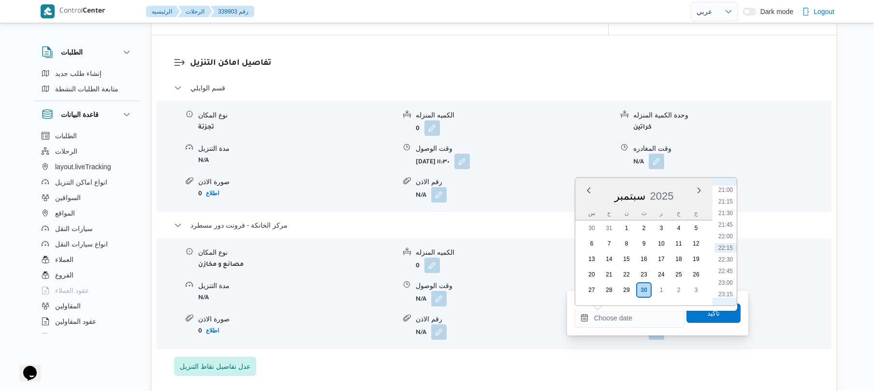
scroll to position [880, 0]
click at [729, 263] on li "20:30" at bounding box center [725, 262] width 22 height 10
type input "٣٠/٠٩/٢٠٢٥ ٢٠:٣٠"
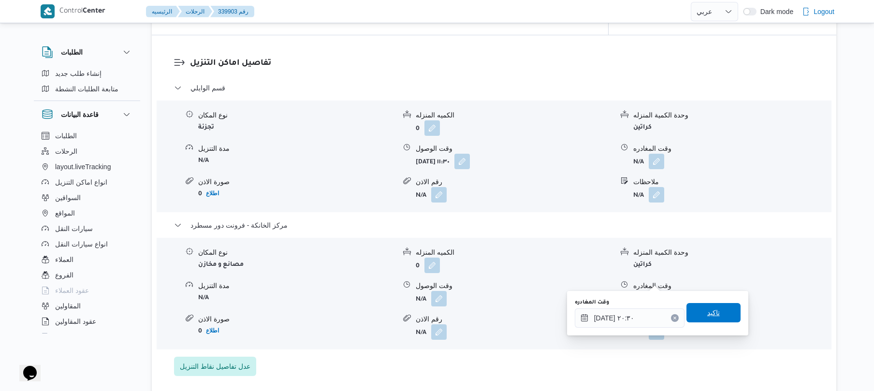
click at [708, 309] on span "تاكيد" at bounding box center [713, 313] width 13 height 12
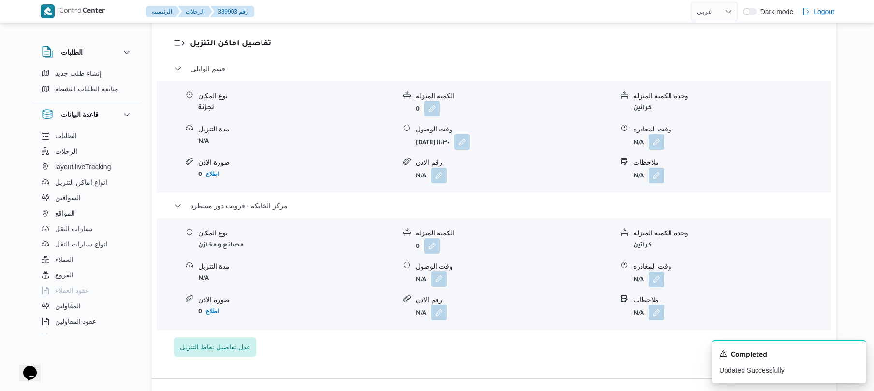
click at [440, 277] on button "button" at bounding box center [438, 278] width 15 height 15
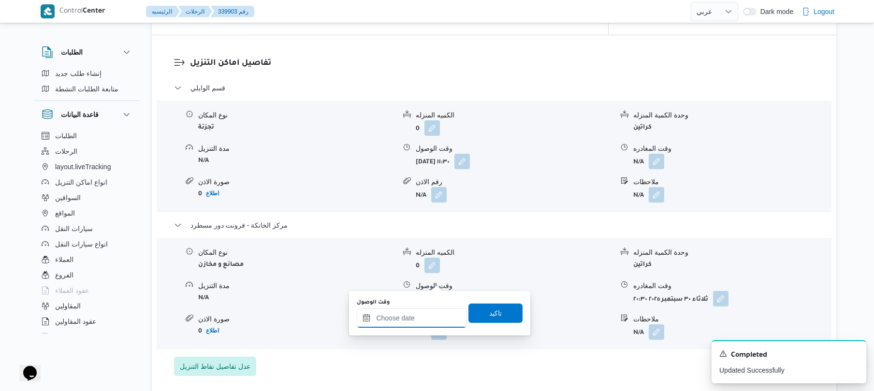
click at [427, 312] on input "وقت الوصول" at bounding box center [412, 317] width 110 height 19
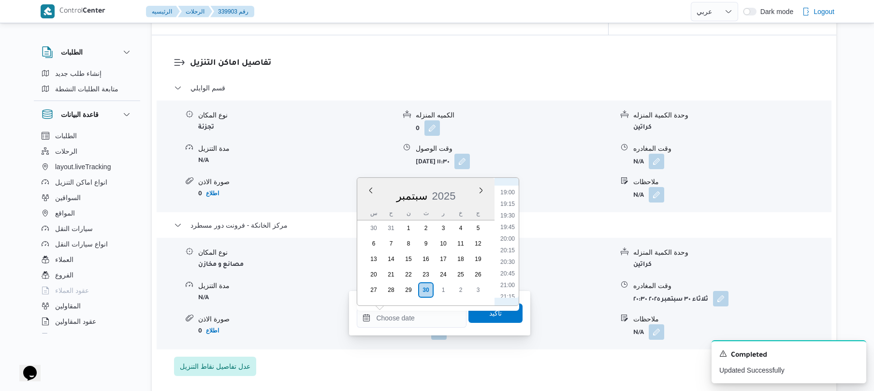
click at [509, 250] on li "20:15" at bounding box center [507, 251] width 22 height 10
type input "٣٠/٠٩/٢٠٢٥ ٢٠:١٥"
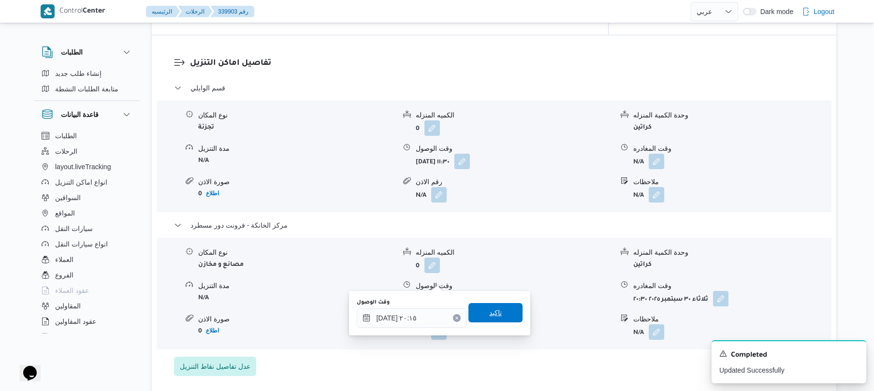
click at [489, 313] on span "تاكيد" at bounding box center [495, 313] width 13 height 12
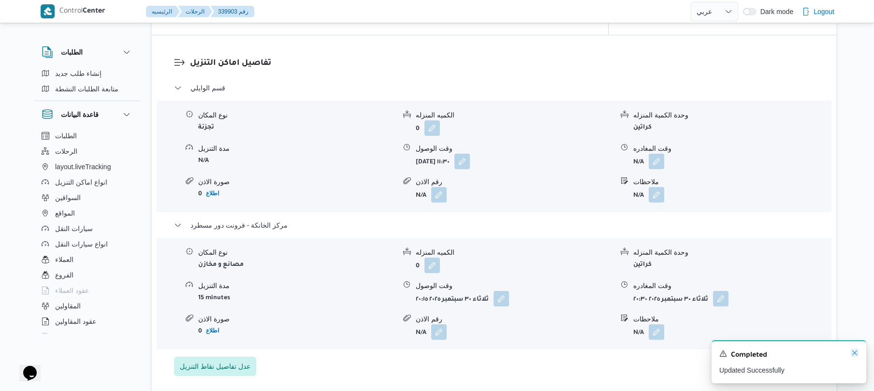
click at [856, 354] on icon "Dismiss toast" at bounding box center [855, 353] width 8 height 8
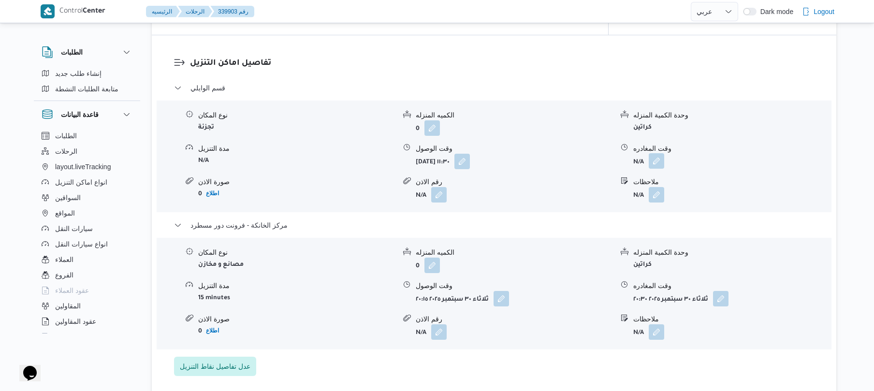
click at [658, 153] on button "button" at bounding box center [656, 160] width 15 height 15
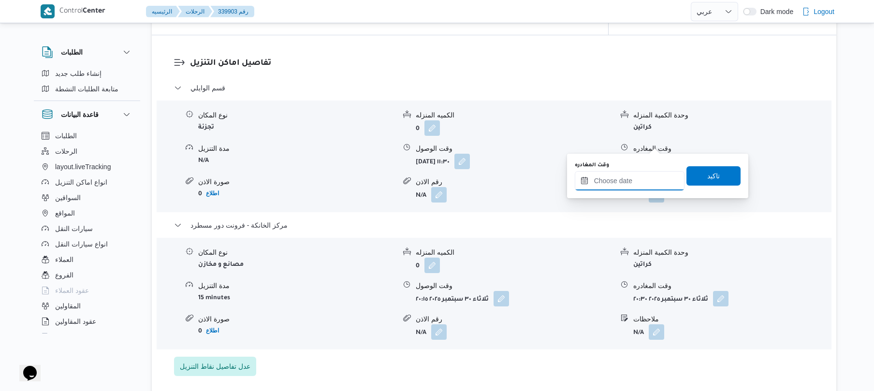
click at [624, 183] on input "وقت المغادره" at bounding box center [630, 180] width 110 height 19
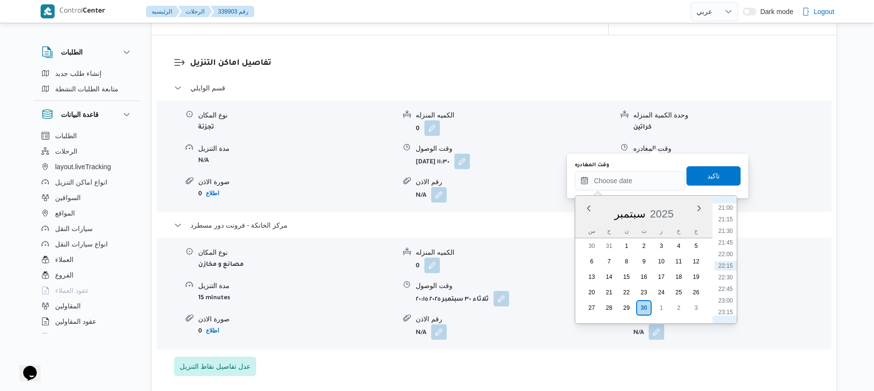
scroll to position [880, 0]
click at [727, 243] on li "19:45" at bounding box center [725, 245] width 22 height 10
type input "٣٠/٠٩/٢٠٢٥ ١٩:٤٥"
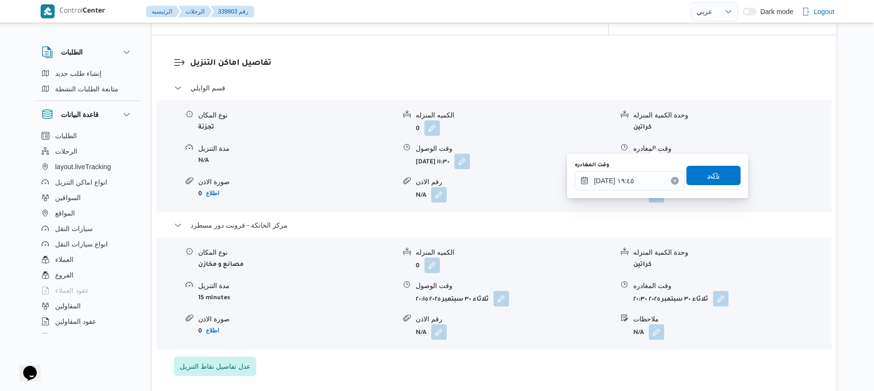
click at [722, 178] on span "تاكيد" at bounding box center [713, 175] width 54 height 19
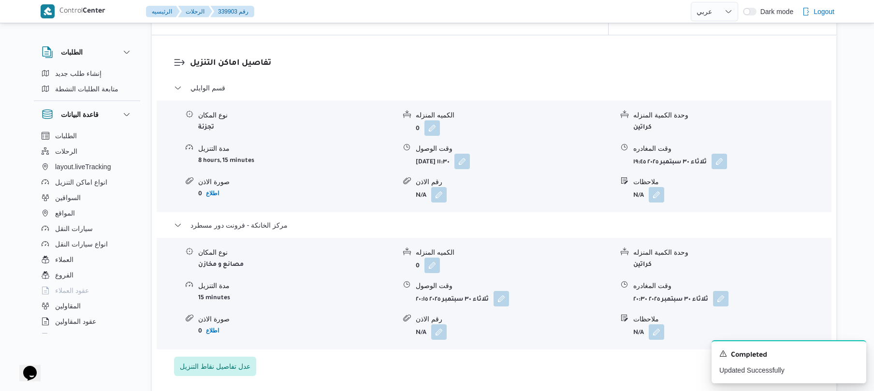
drag, startPoint x: 876, startPoint y: 173, endPoint x: 579, endPoint y: 129, distance: 300.5
click at [579, 144] on div "وقت الوصول" at bounding box center [514, 149] width 197 height 10
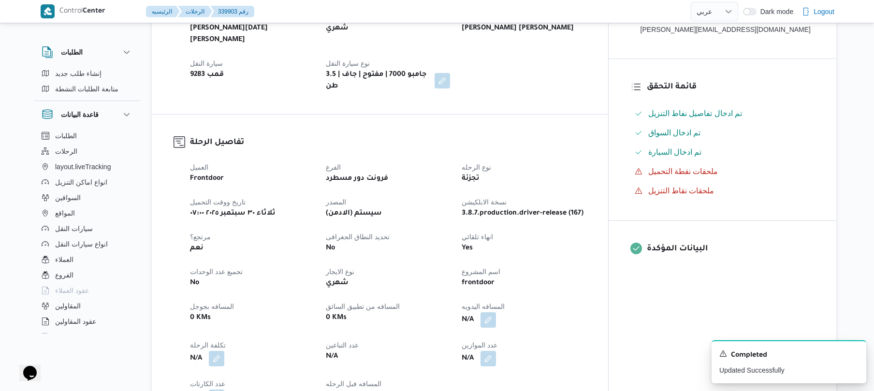
scroll to position [0, 0]
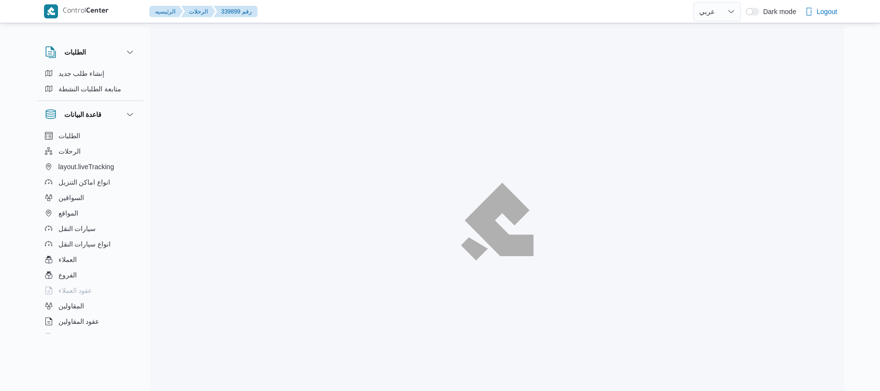
select select "ar"
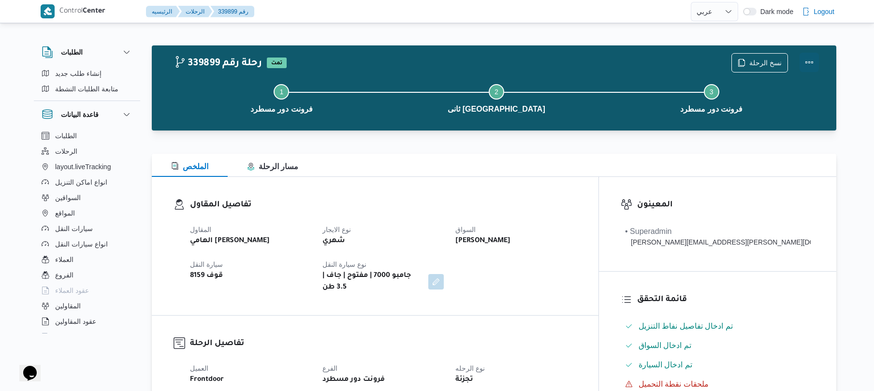
click at [806, 60] on button "Actions" at bounding box center [808, 62] width 19 height 19
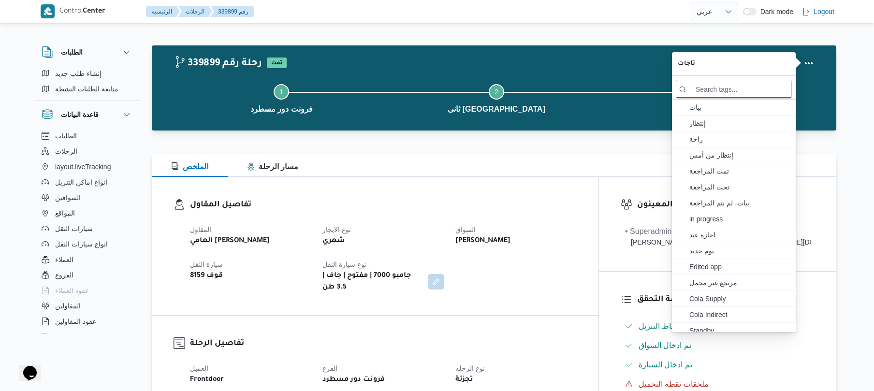
click at [553, 205] on h3 "تفاصيل المقاول" at bounding box center [383, 205] width 387 height 13
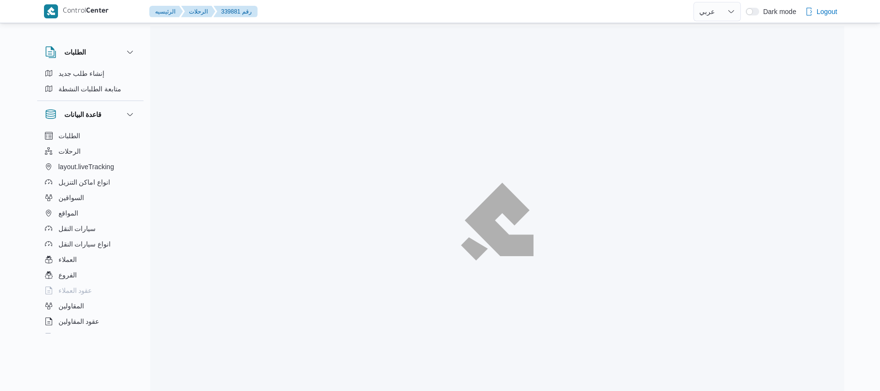
select select "ar"
click at [549, 120] on div at bounding box center [497, 221] width 694 height 391
select select "ar"
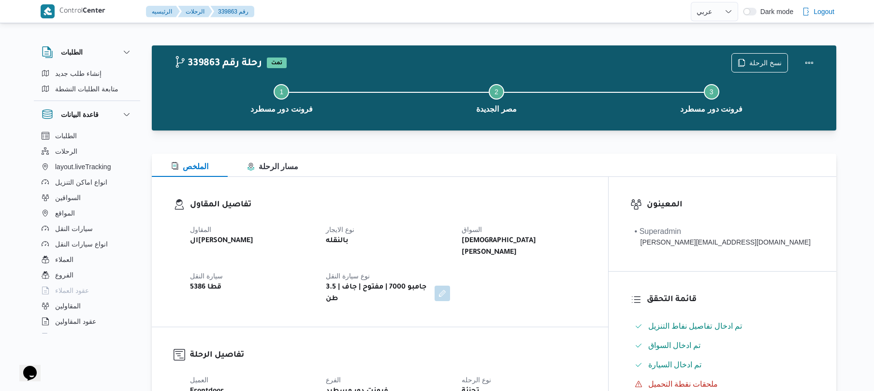
click at [414, 175] on div "الملخص مسار الرحلة" at bounding box center [494, 165] width 684 height 23
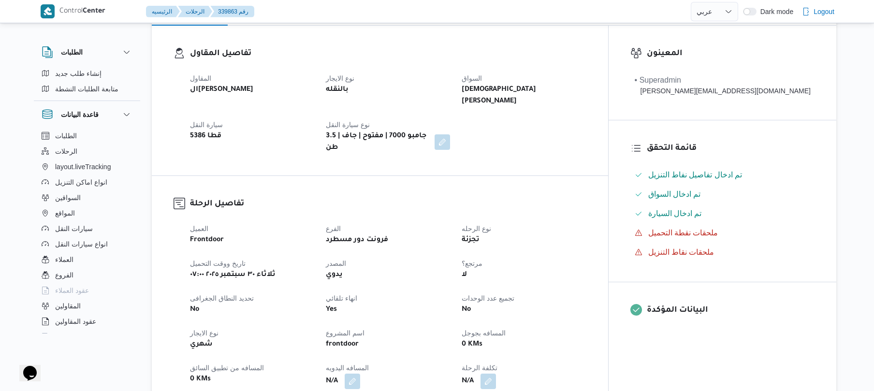
scroll to position [232, 0]
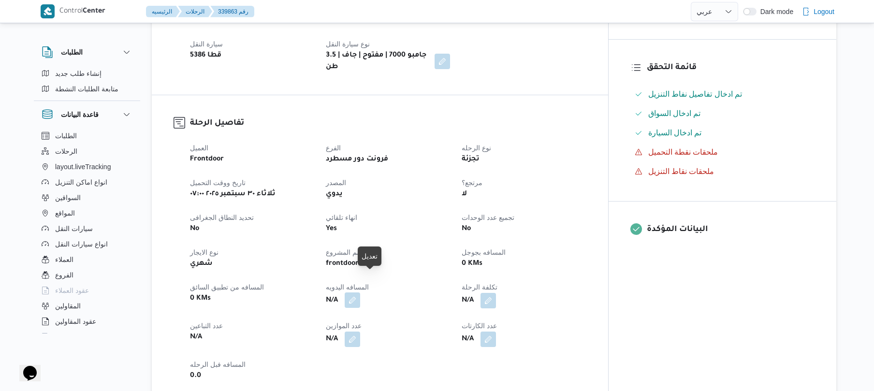
click at [360, 292] on button "button" at bounding box center [352, 299] width 15 height 15
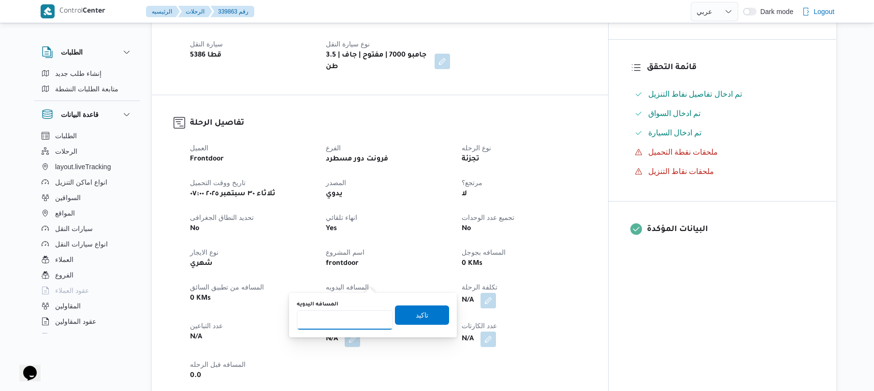
click at [354, 317] on input "المسافه اليدويه" at bounding box center [345, 319] width 96 height 19
click at [587, 257] on div "0 KMs" at bounding box center [524, 264] width 126 height 14
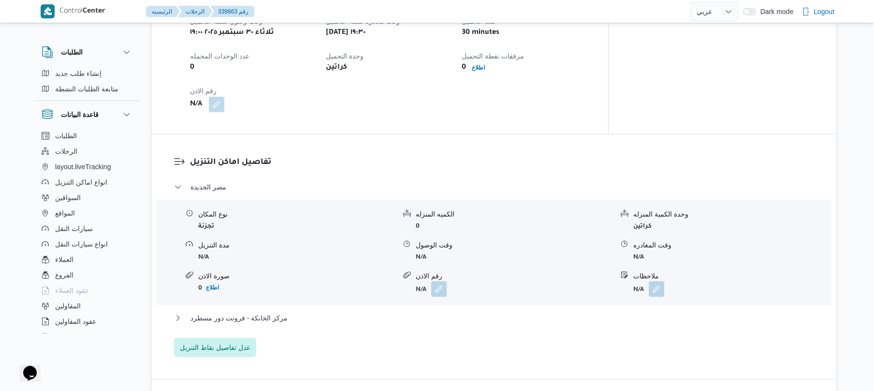
scroll to position [670, 0]
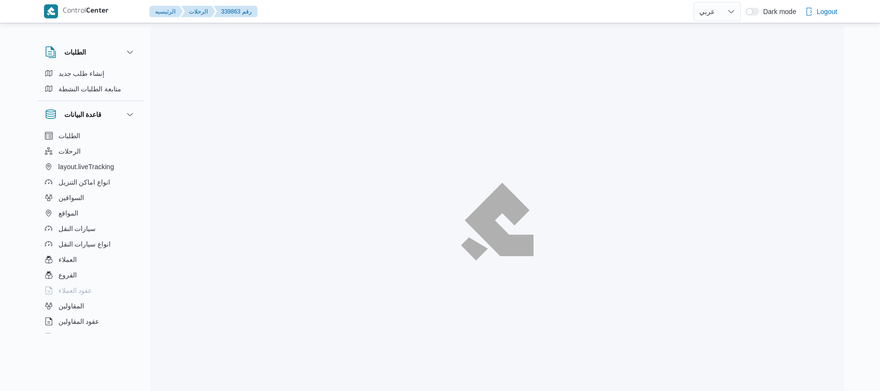
select select "ar"
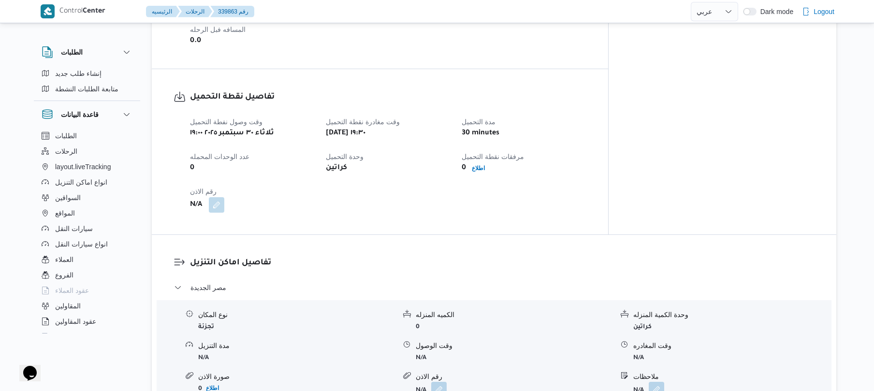
scroll to position [593, 0]
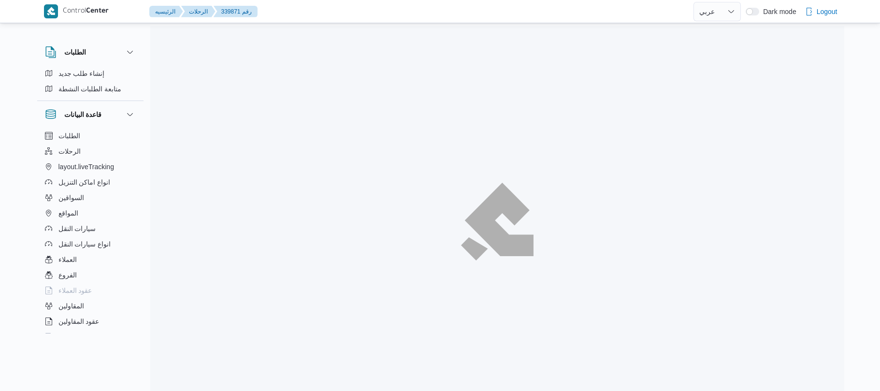
select select "ar"
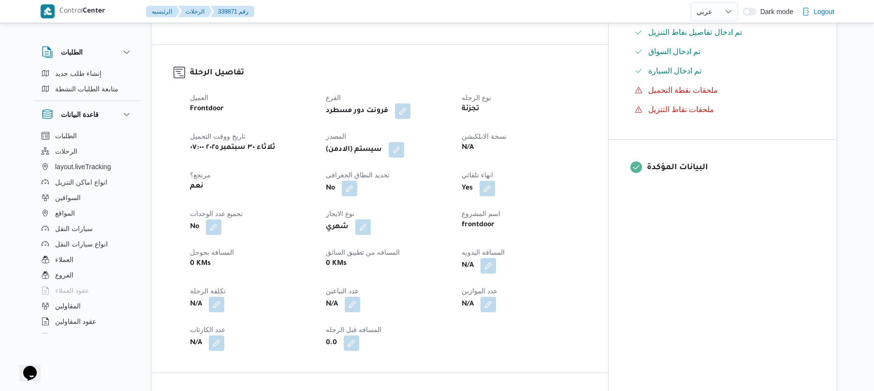
scroll to position [309, 0]
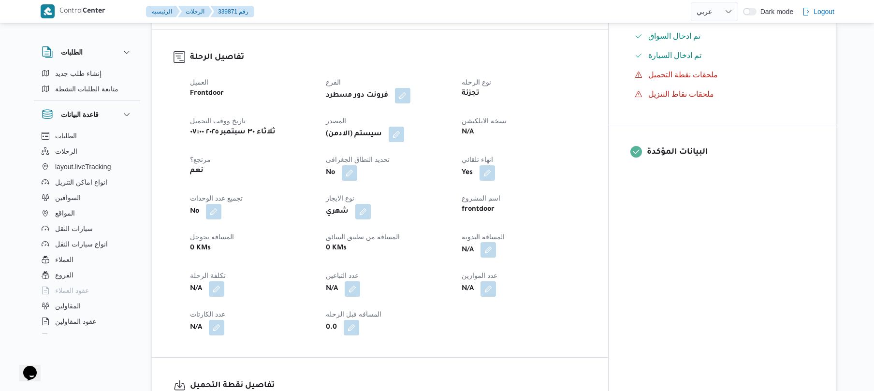
click at [496, 242] on button "button" at bounding box center [487, 249] width 15 height 15
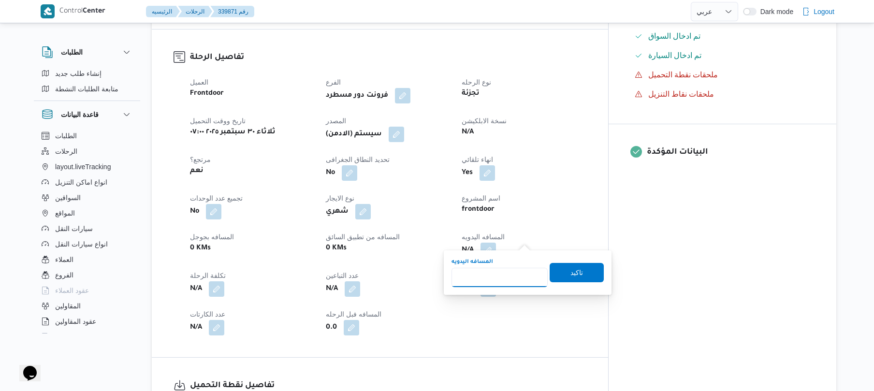
click at [497, 271] on input "المسافه اليدويه" at bounding box center [499, 277] width 96 height 19
type input "120"
click at [556, 272] on span "تاكيد" at bounding box center [577, 271] width 54 height 19
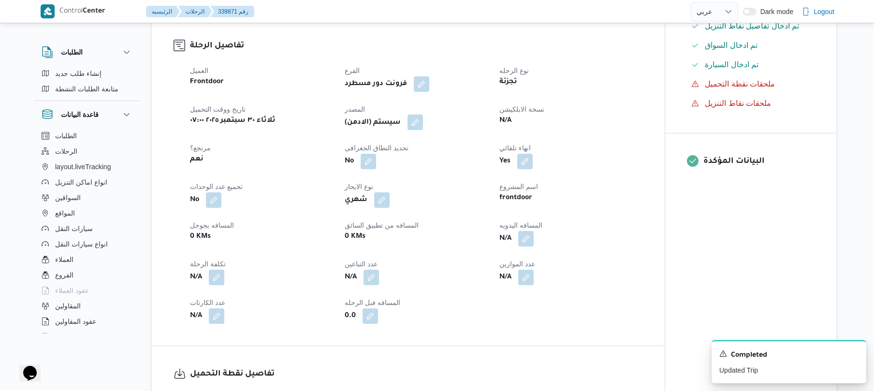
click at [418, 122] on button "button" at bounding box center [414, 122] width 15 height 15
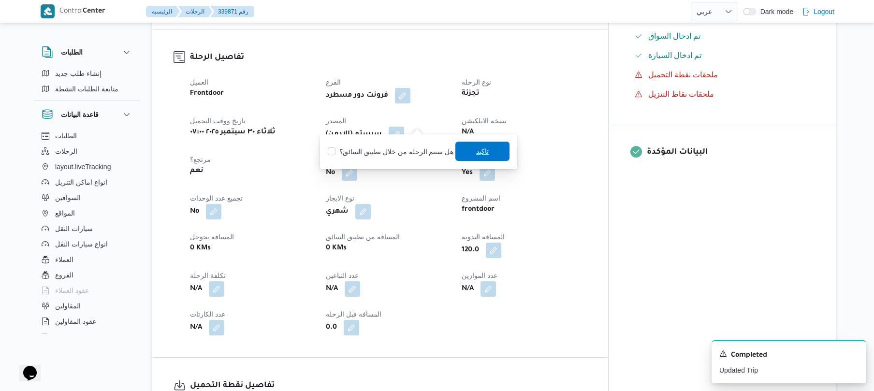
click at [464, 153] on span "تاكيد" at bounding box center [482, 151] width 54 height 19
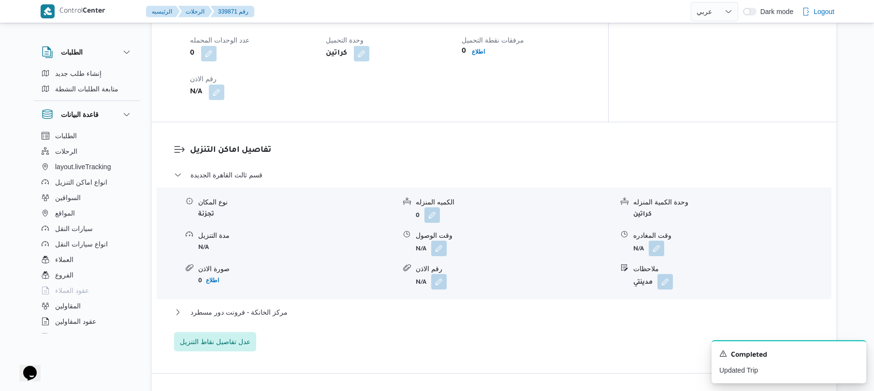
scroll to position [747, 0]
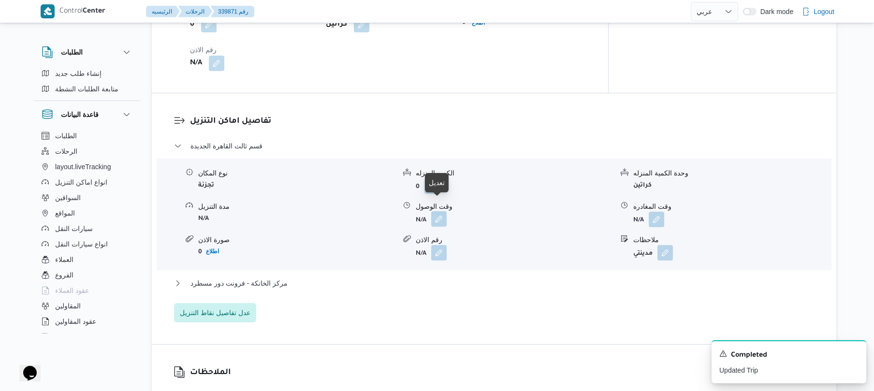
click at [436, 211] on button "button" at bounding box center [438, 218] width 15 height 15
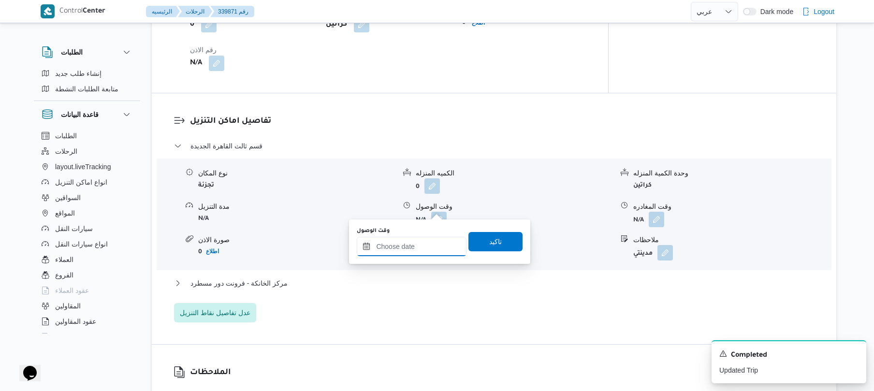
click at [411, 250] on input "وقت الوصول" at bounding box center [412, 246] width 110 height 19
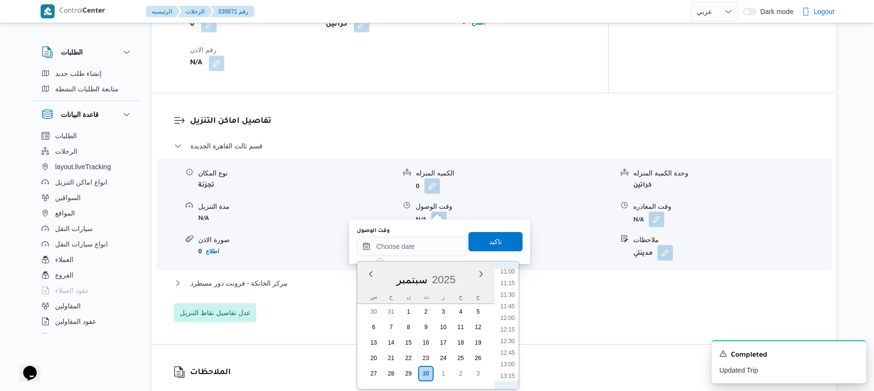
scroll to position [418, 0]
click at [509, 297] on li "09:30" at bounding box center [507, 297] width 22 height 10
type input "٣٠/٠٩/٢٠٢٥ ٠٩:٣٠"
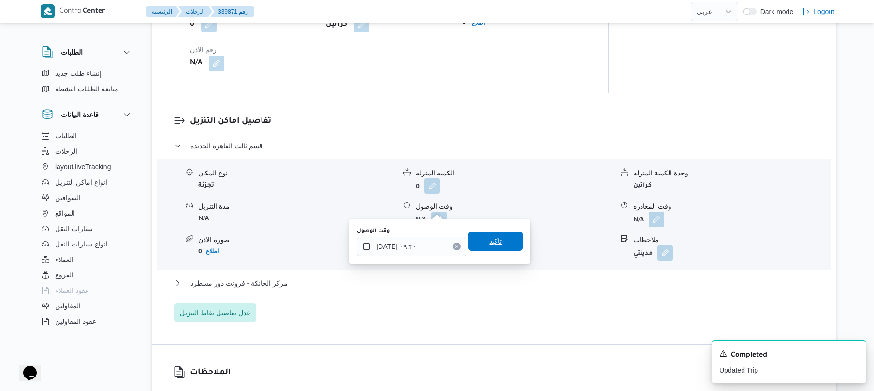
click at [500, 244] on span "تاكيد" at bounding box center [495, 241] width 54 height 19
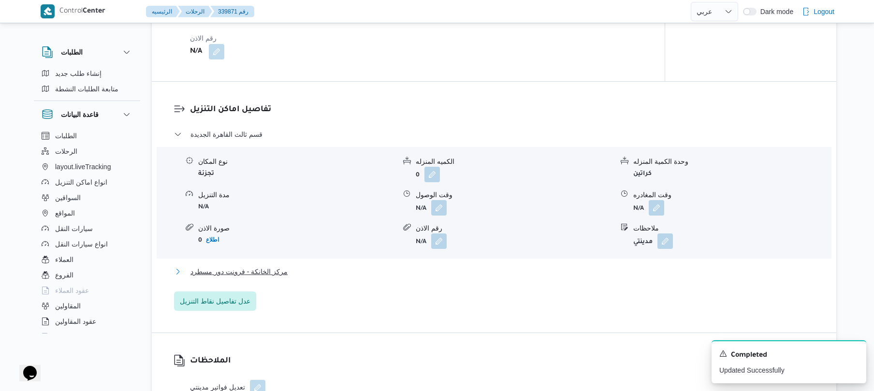
click at [466, 270] on button "مركز الخانكة - فرونت دور مسطرد" at bounding box center [494, 272] width 640 height 12
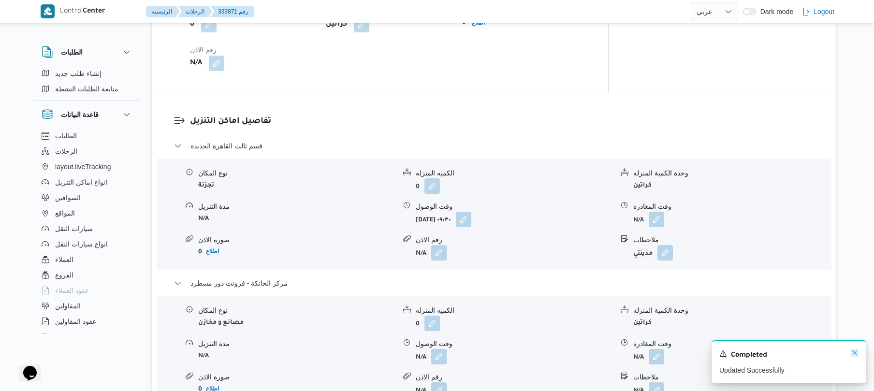
click at [853, 357] on icon "Dismiss toast" at bounding box center [855, 353] width 8 height 8
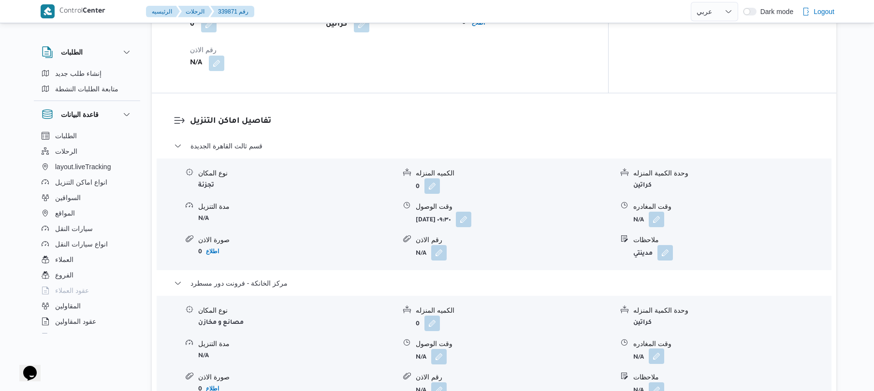
click at [654, 348] on button "button" at bounding box center [656, 355] width 15 height 15
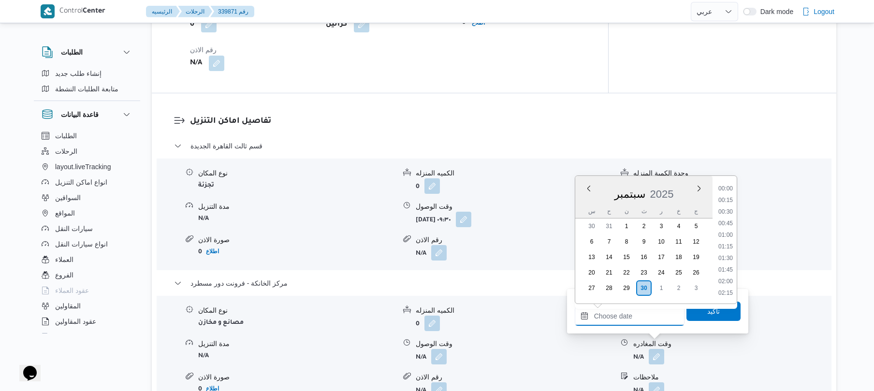
click at [644, 319] on input "وقت المغادره" at bounding box center [630, 315] width 110 height 19
click at [726, 241] on li "20:15" at bounding box center [725, 237] width 22 height 10
type input "٣٠/٠٩/٢٠٢٥ ٢٠:١٥"
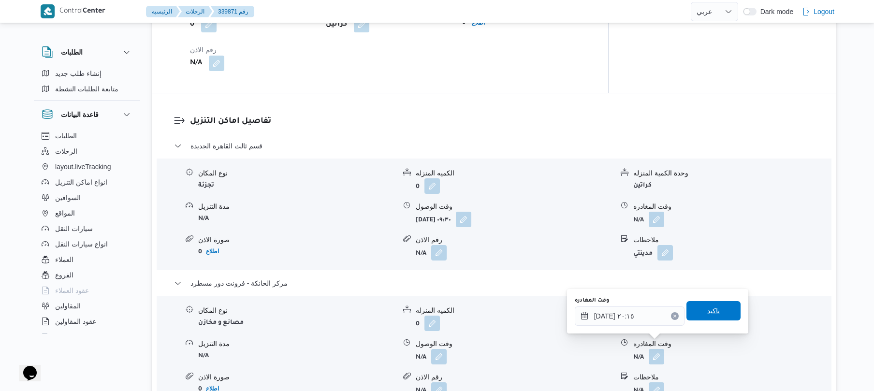
click at [707, 308] on span "تاكيد" at bounding box center [713, 311] width 13 height 12
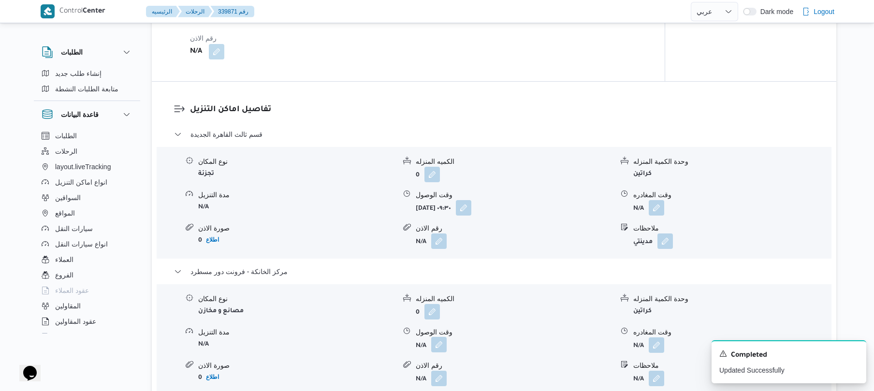
click at [446, 345] on button "button" at bounding box center [438, 344] width 15 height 15
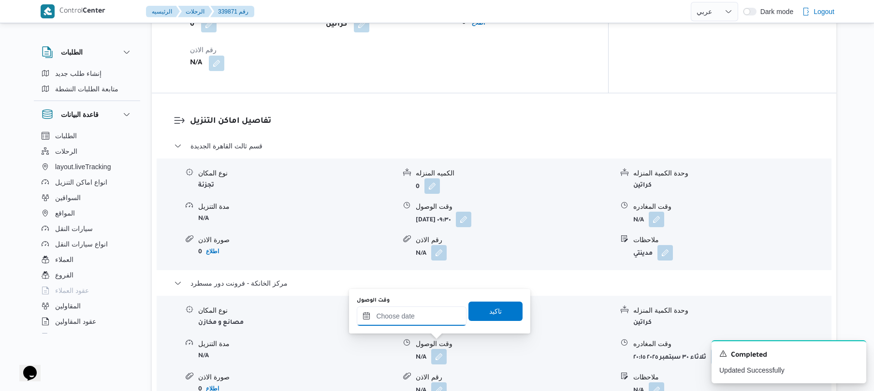
click at [436, 316] on input "وقت الوصول" at bounding box center [412, 315] width 110 height 19
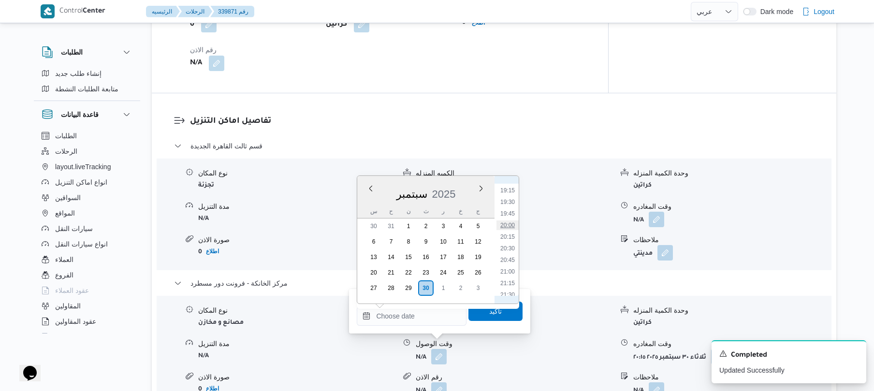
click at [511, 223] on li "20:00" at bounding box center [507, 225] width 22 height 10
type input "٣٠/٠٩/٢٠٢٥ ٢٠:٠٠"
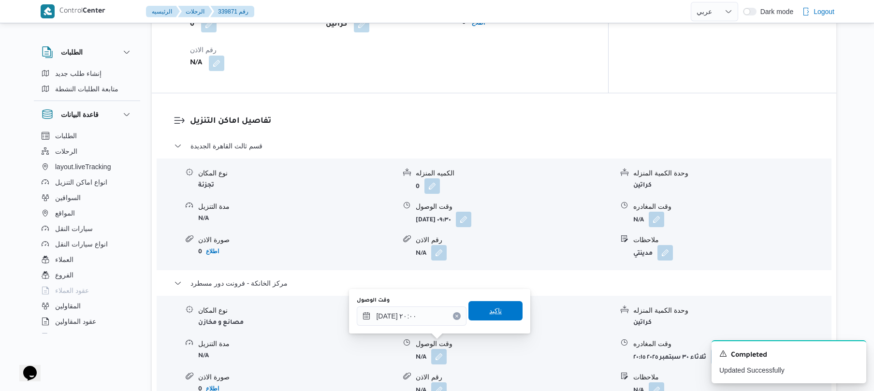
click at [482, 308] on span "تاكيد" at bounding box center [495, 310] width 54 height 19
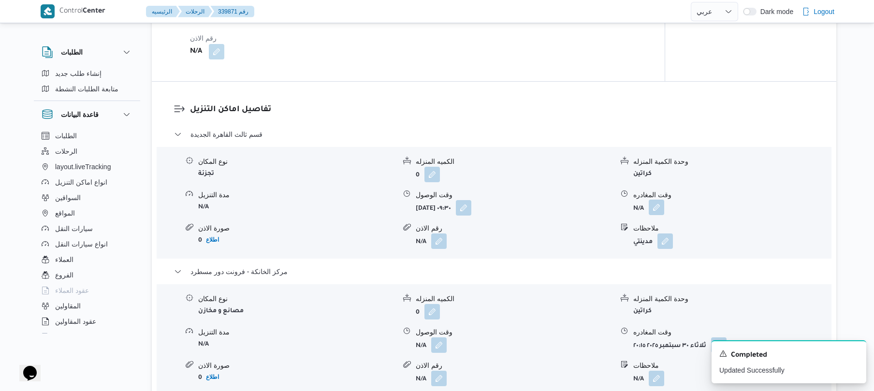
click at [652, 206] on button "button" at bounding box center [656, 207] width 15 height 15
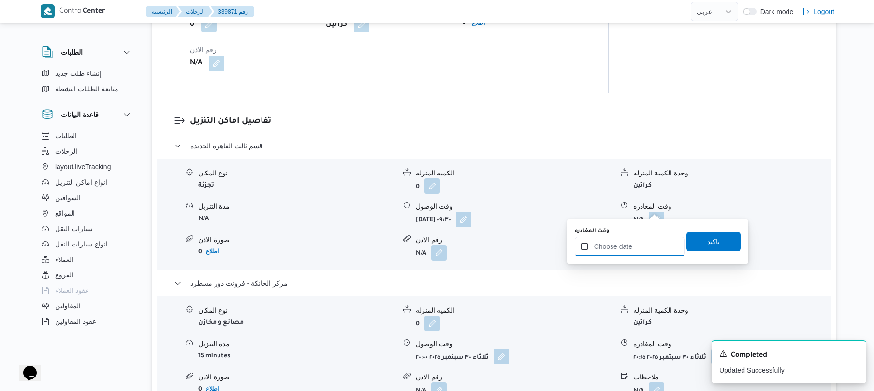
click at [600, 250] on input "وقت المغادره" at bounding box center [630, 246] width 110 height 19
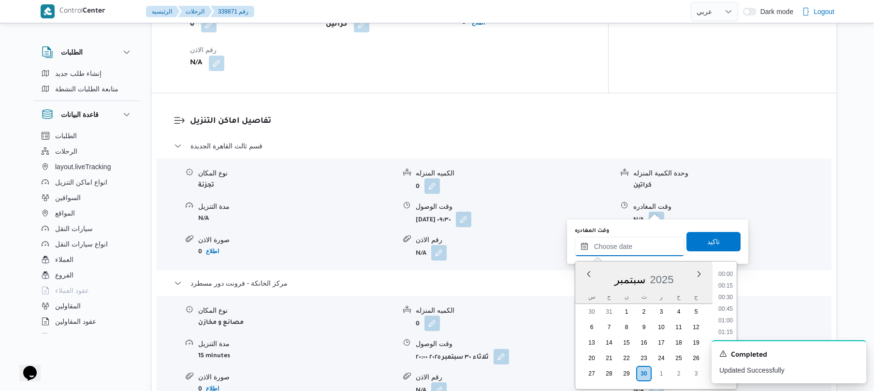
scroll to position [987, 0]
click at [752, 212] on form "N/A" at bounding box center [731, 219] width 197 height 15
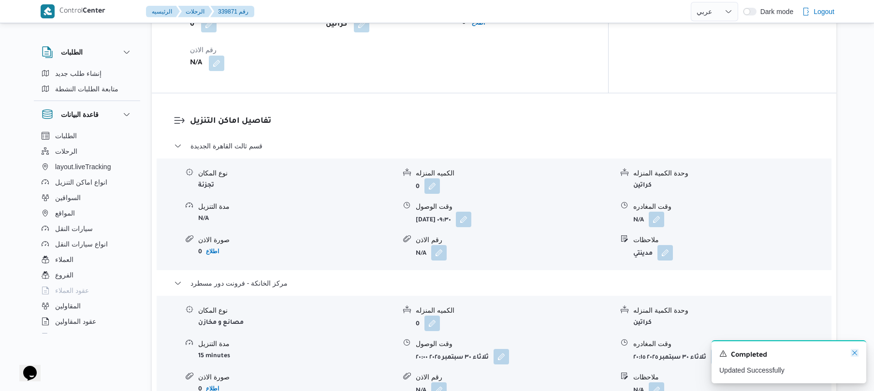
click at [854, 354] on icon "Dismiss toast" at bounding box center [854, 352] width 5 height 5
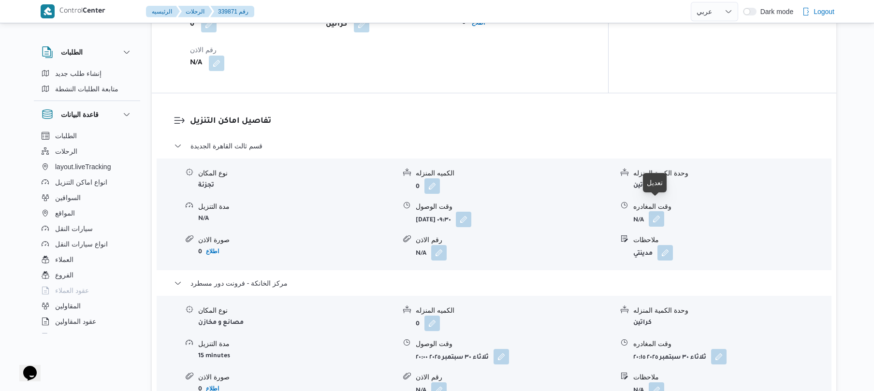
click at [653, 211] on button "button" at bounding box center [656, 218] width 15 height 15
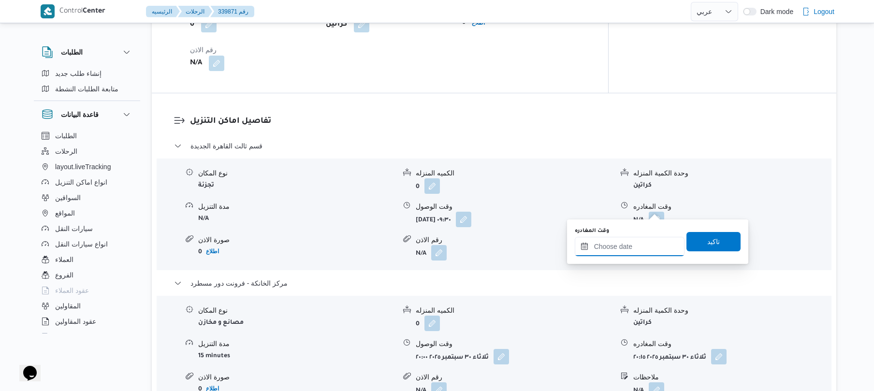
click at [613, 244] on input "وقت المغادره" at bounding box center [630, 246] width 110 height 19
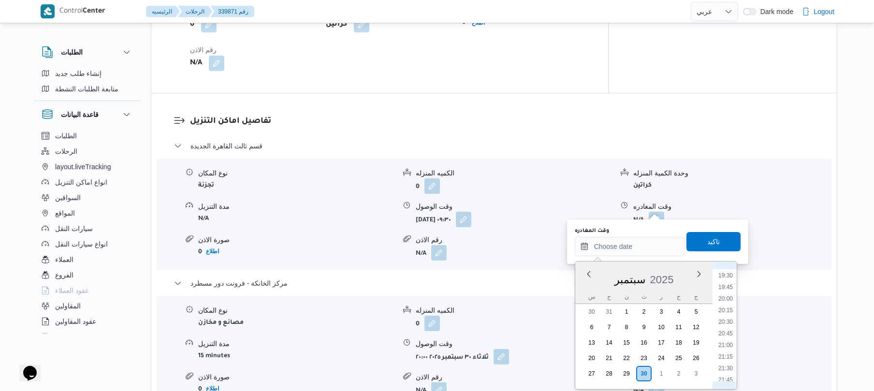
scroll to position [892, 0]
click at [728, 277] on li "19:15" at bounding box center [725, 276] width 22 height 10
type input "٣٠/٠٩/٢٠٢٥ ١٩:١٥"
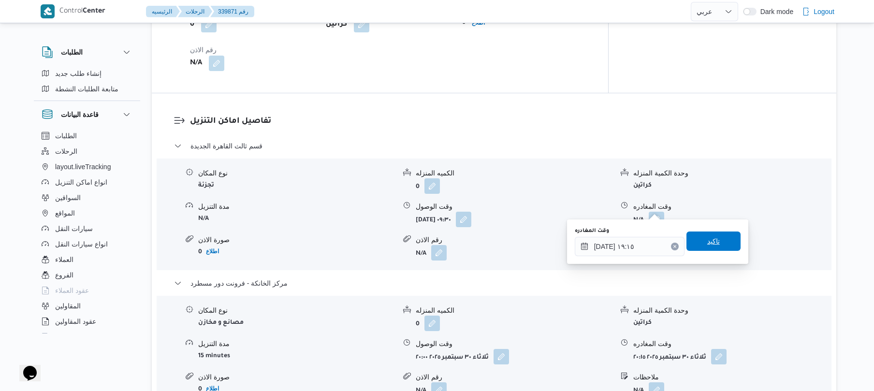
click at [712, 242] on span "تاكيد" at bounding box center [713, 241] width 13 height 12
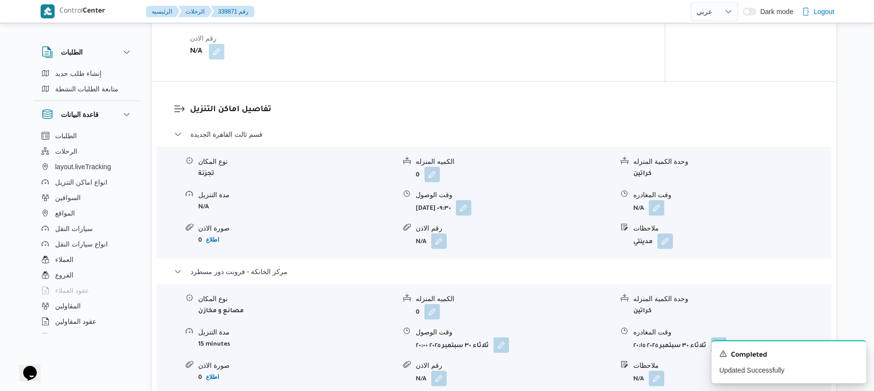
click at [772, 124] on dl "تفاصيل اماكن التنزيل قسم ثالث القاهرة الجديدة نوع المكان تجزئة الكميه المنزله 0…" at bounding box center [502, 262] width 624 height 319
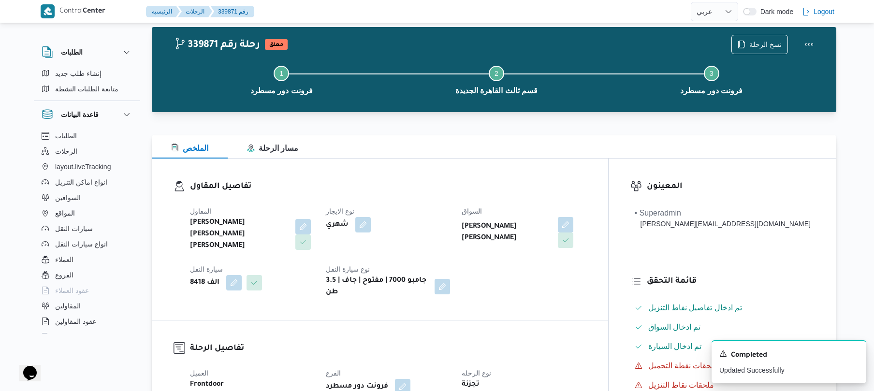
scroll to position [0, 0]
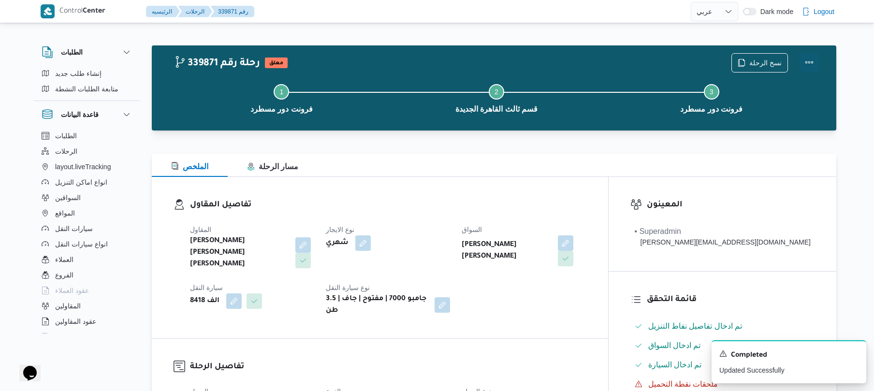
click at [807, 62] on button "Actions" at bounding box center [808, 62] width 19 height 19
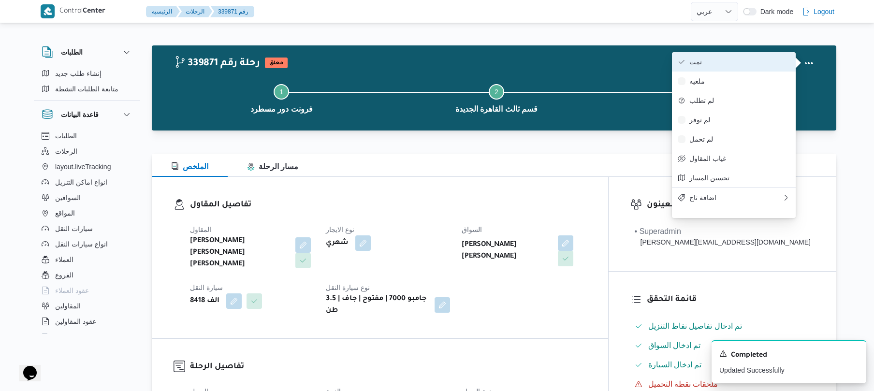
click at [775, 63] on span "تمت" at bounding box center [739, 62] width 101 height 8
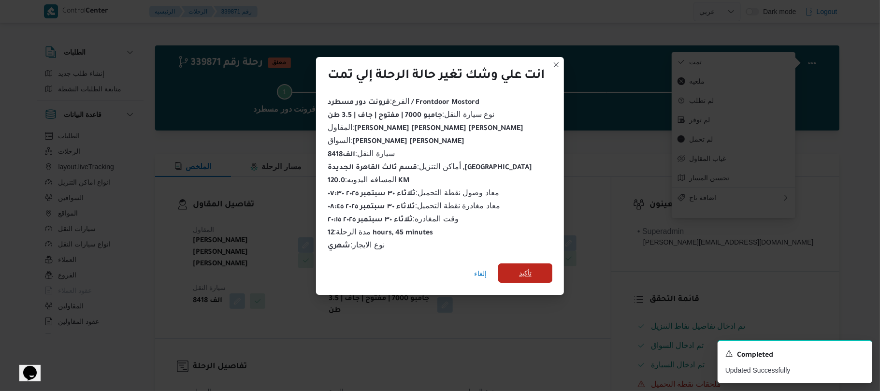
click at [529, 267] on span "تأكيد" at bounding box center [525, 273] width 13 height 12
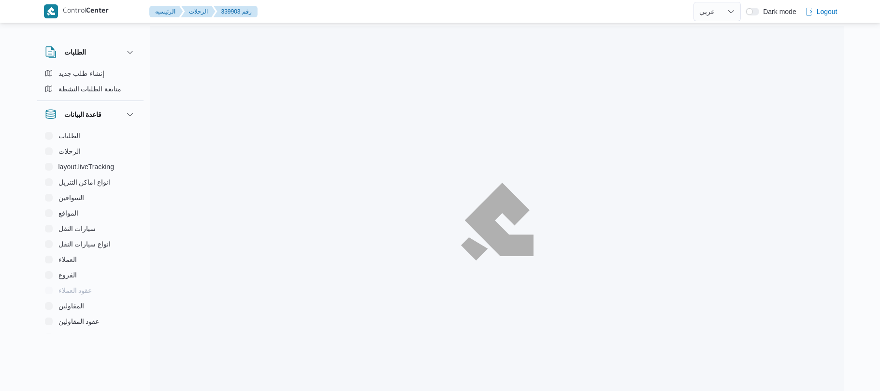
select select "ar"
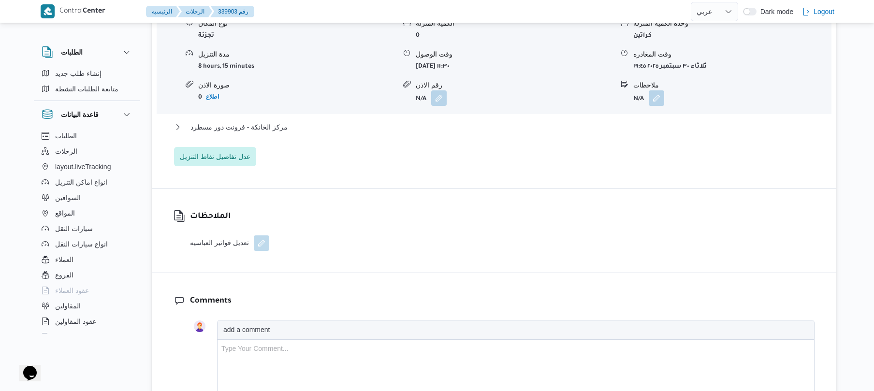
scroll to position [909, 0]
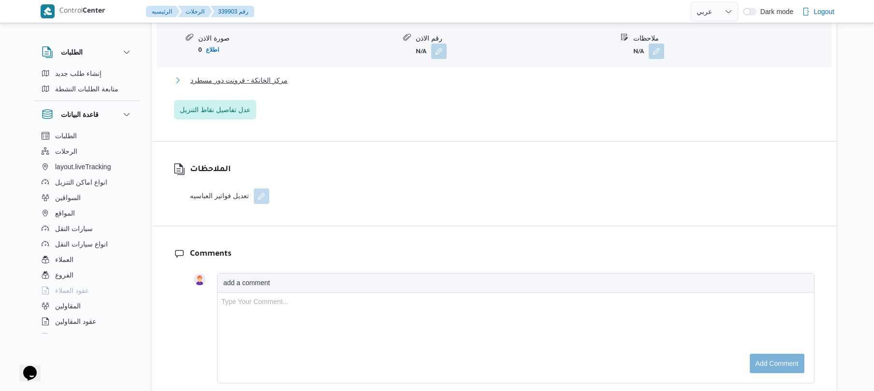
click at [562, 74] on button "مركز الخانكة - فرونت دور مسطرد" at bounding box center [494, 80] width 640 height 12
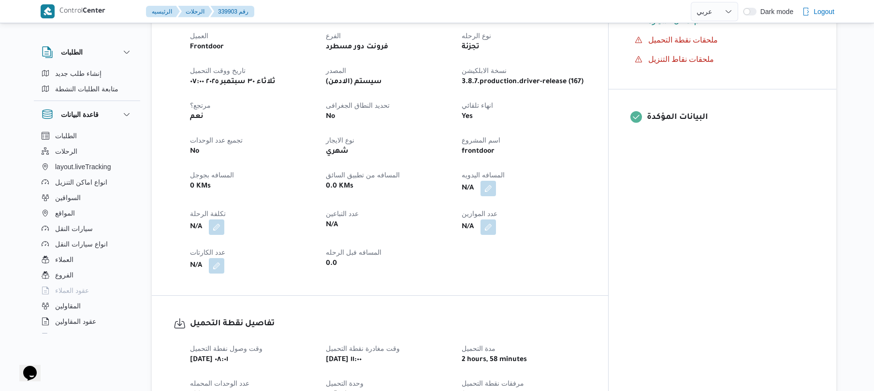
scroll to position [342, 0]
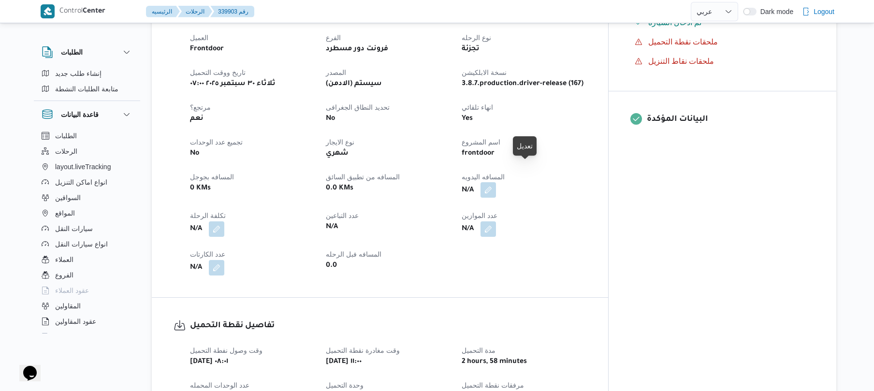
click at [496, 182] on button "button" at bounding box center [487, 189] width 15 height 15
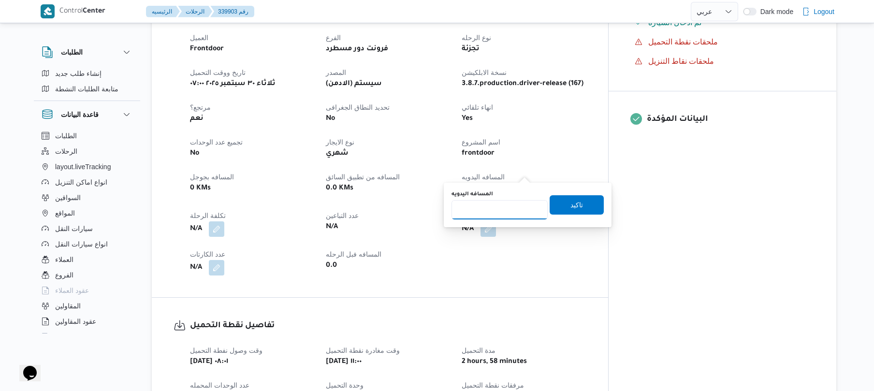
click at [497, 219] on input "المسافه اليدويه" at bounding box center [499, 209] width 96 height 19
type input "60"
click at [570, 207] on span "تاكيد" at bounding box center [576, 205] width 13 height 12
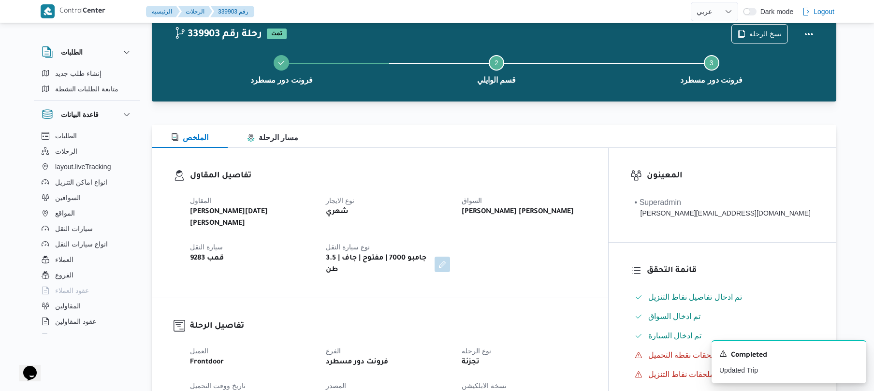
scroll to position [0, 0]
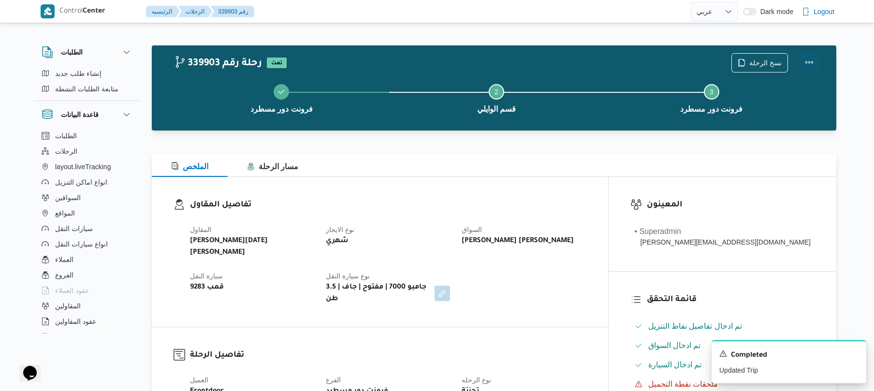
click at [811, 65] on button "Actions" at bounding box center [808, 62] width 19 height 19
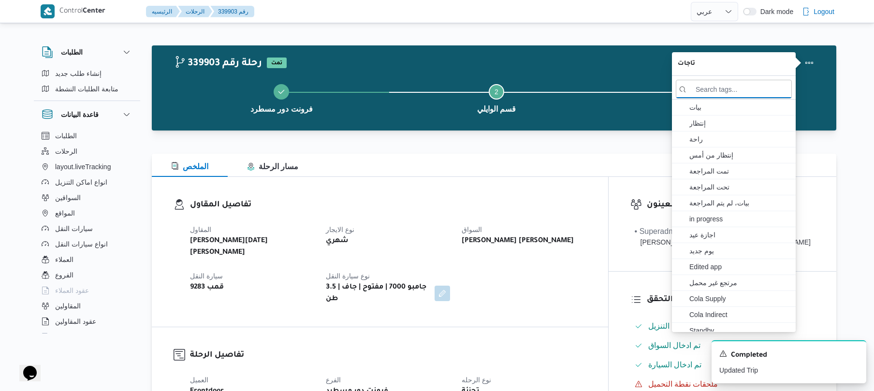
click at [608, 67] on div "فرونت دور مسطرد Step 2 is incomplete 2 قسم الوايلي Step 3 is incomplete 3 فرونت…" at bounding box center [496, 98] width 656 height 62
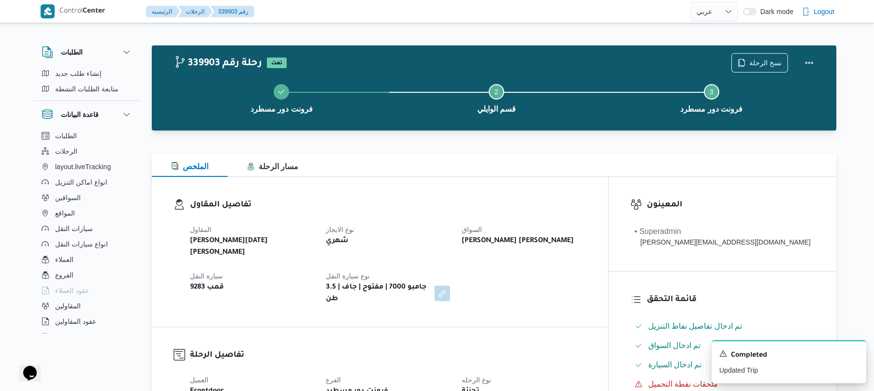
click at [428, 141] on div at bounding box center [494, 137] width 684 height 12
click at [807, 63] on button "Actions" at bounding box center [808, 62] width 19 height 19
click at [585, 121] on button "Step 2 is incomplete 2 قسم الوايلي" at bounding box center [496, 98] width 215 height 50
click at [807, 58] on button "Actions" at bounding box center [808, 62] width 19 height 19
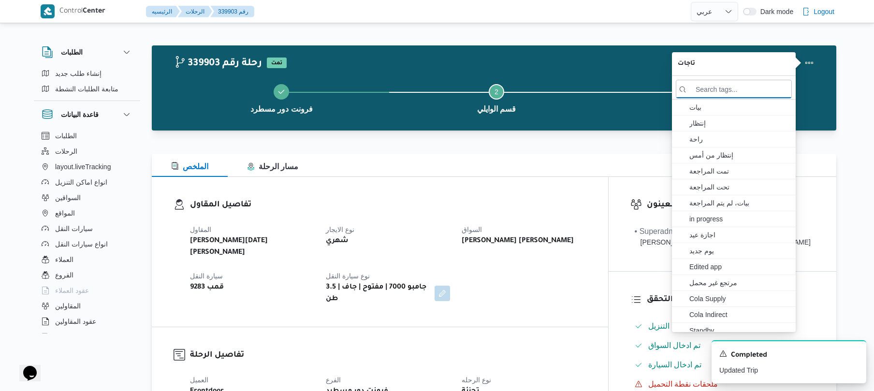
click at [588, 157] on div "الملخص مسار الرحلة" at bounding box center [494, 165] width 684 height 23
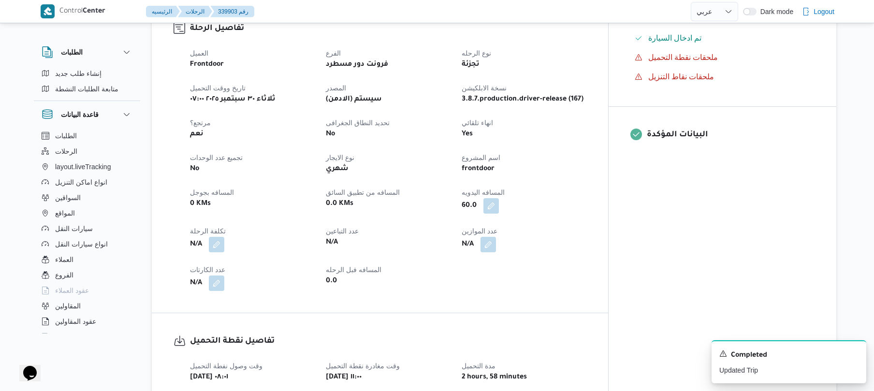
scroll to position [335, 0]
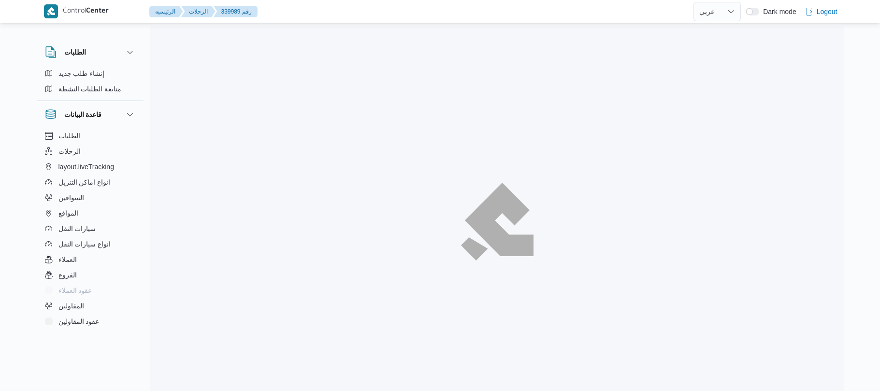
select select "ar"
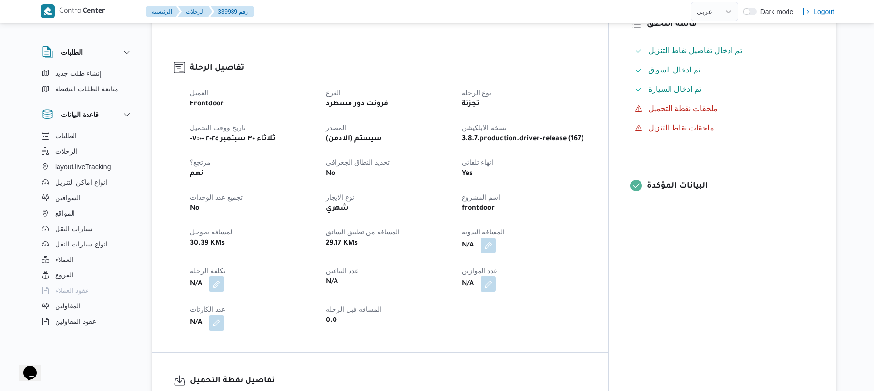
scroll to position [309, 0]
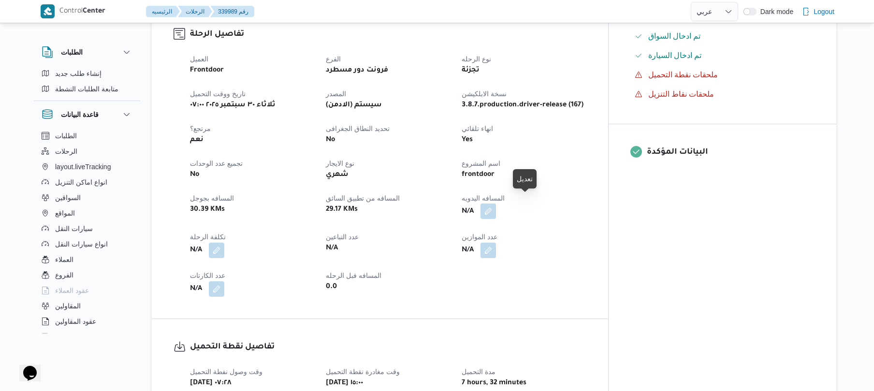
click at [496, 208] on button "button" at bounding box center [487, 210] width 15 height 15
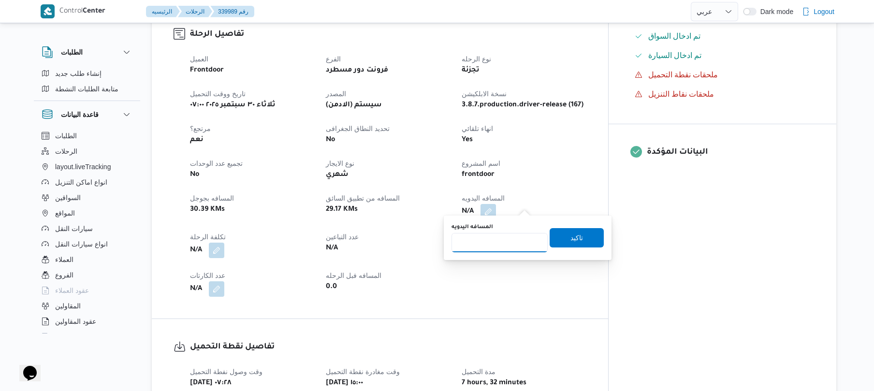
click at [497, 251] on input "المسافه اليدويه" at bounding box center [499, 242] width 96 height 19
type input "125"
click at [581, 230] on span "تاكيد" at bounding box center [577, 237] width 54 height 19
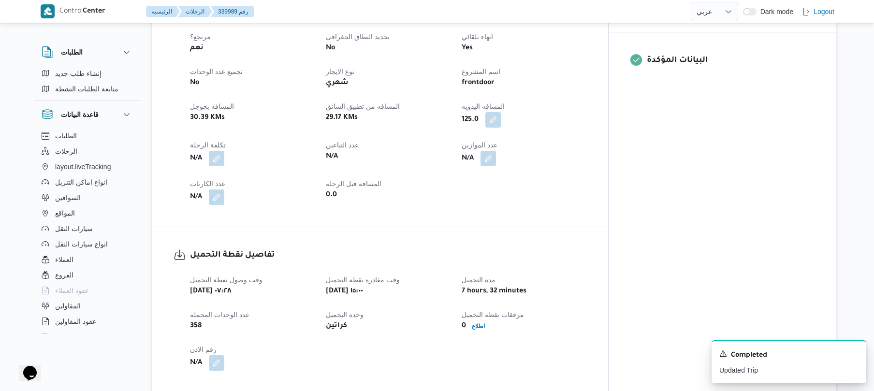
scroll to position [403, 0]
